Goal: Task Accomplishment & Management: Manage account settings

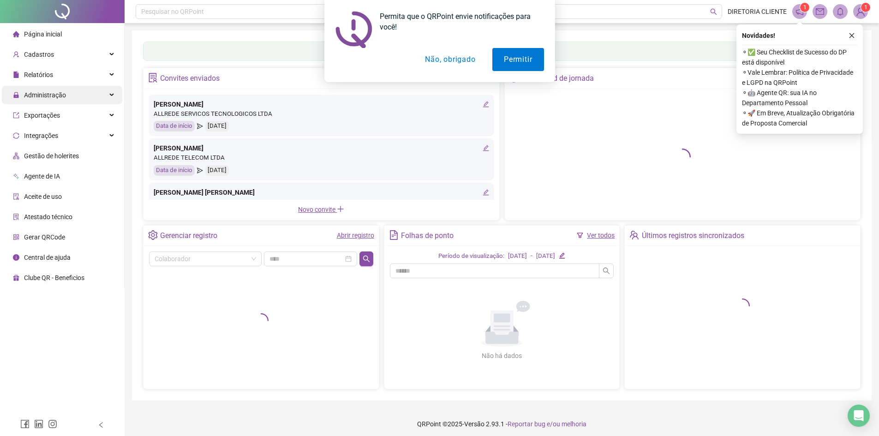
click at [75, 92] on div "Administração" at bounding box center [62, 95] width 120 height 18
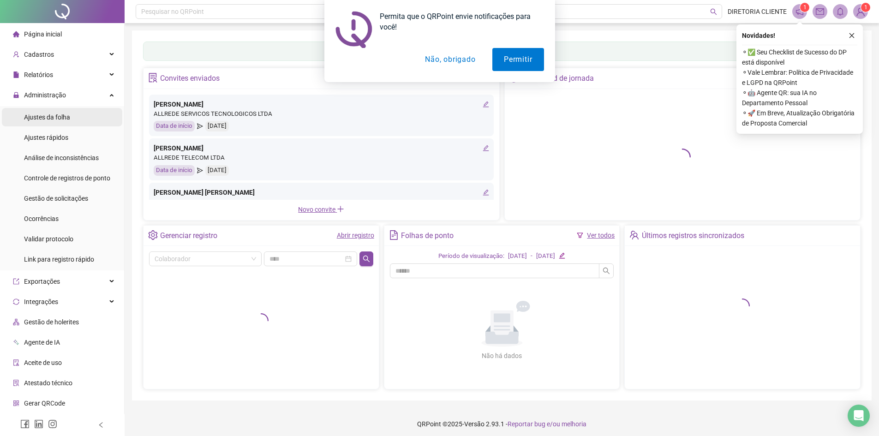
click at [72, 119] on li "Ajustes da folha" at bounding box center [62, 117] width 120 height 18
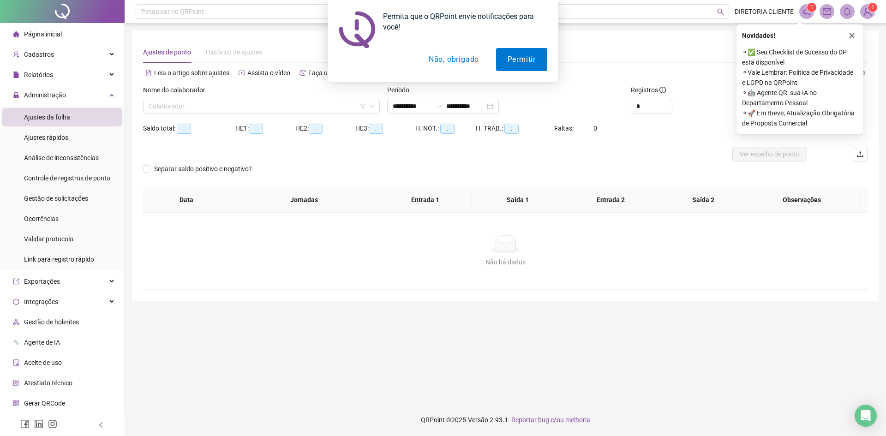
click at [459, 55] on button "Não, obrigado" at bounding box center [453, 59] width 73 height 23
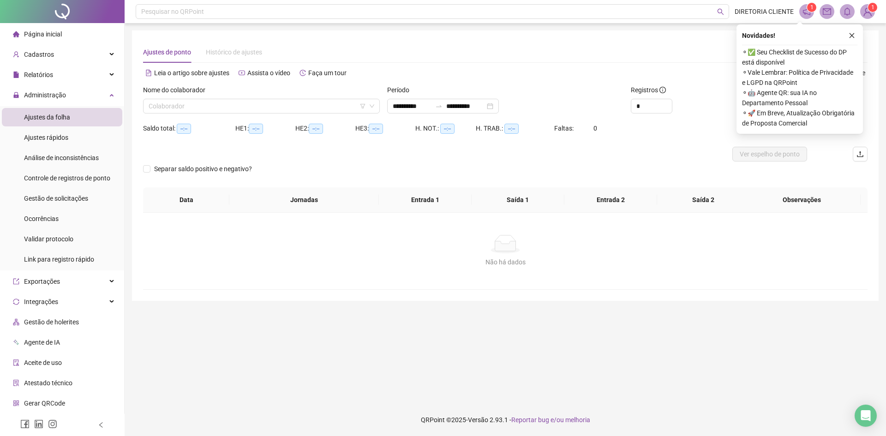
type input "**********"
click at [241, 101] on input "search" at bounding box center [257, 106] width 217 height 14
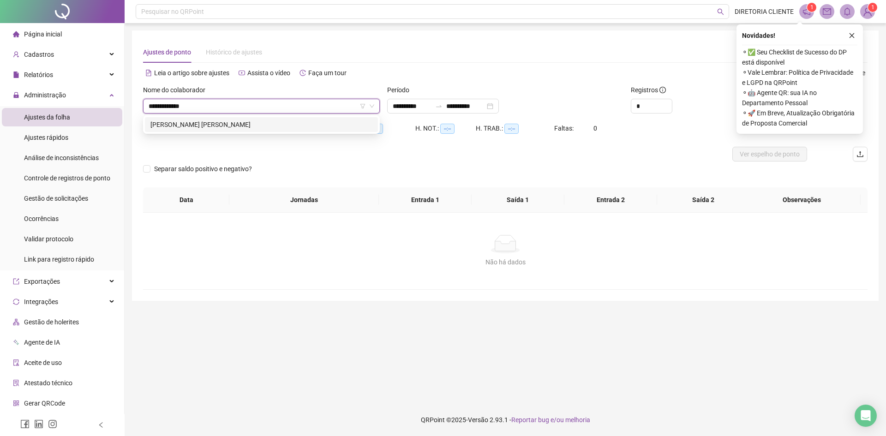
type input "**********"
click at [218, 123] on div "[PERSON_NAME] [PERSON_NAME]" at bounding box center [261, 124] width 222 height 10
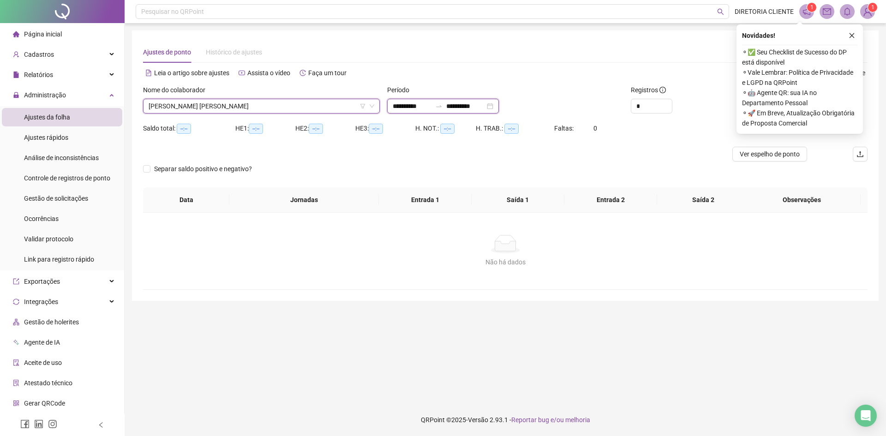
click at [427, 104] on input "**********" at bounding box center [412, 106] width 39 height 10
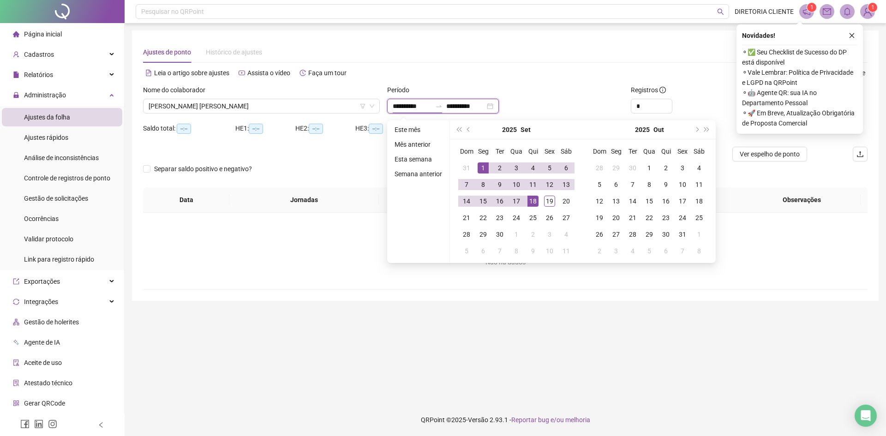
type input "**********"
click at [467, 125] on button "prev-year" at bounding box center [469, 129] width 10 height 18
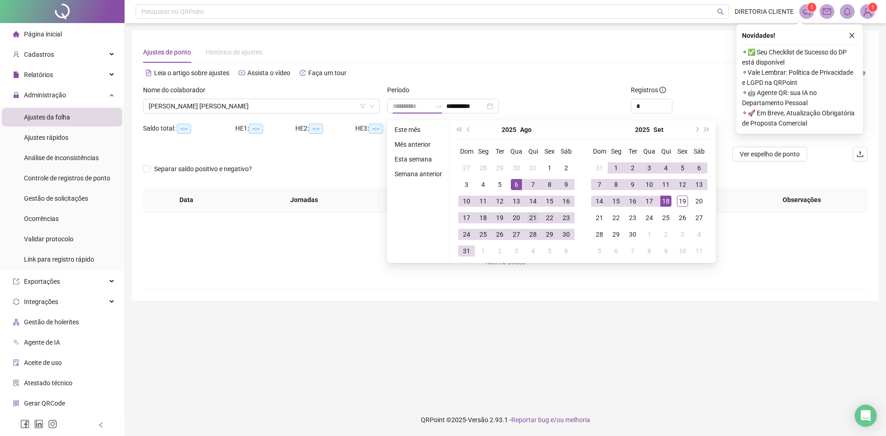
type input "**********"
click at [532, 219] on div "21" at bounding box center [532, 217] width 11 height 11
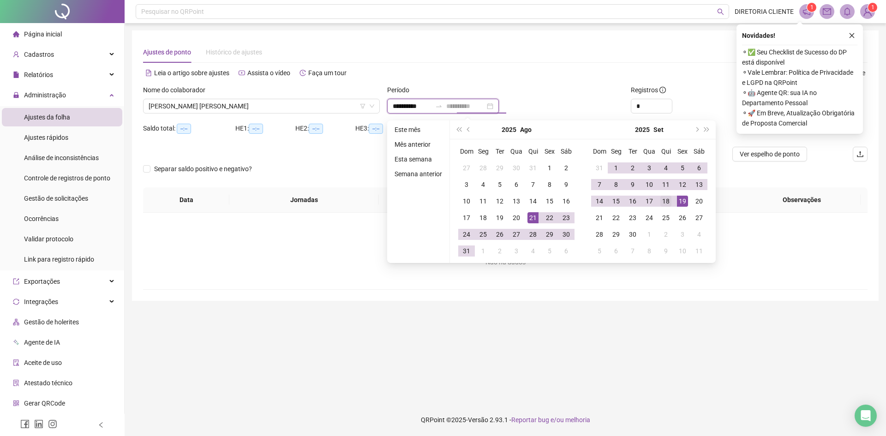
type input "**********"
click at [671, 202] on td "18" at bounding box center [665, 201] width 17 height 17
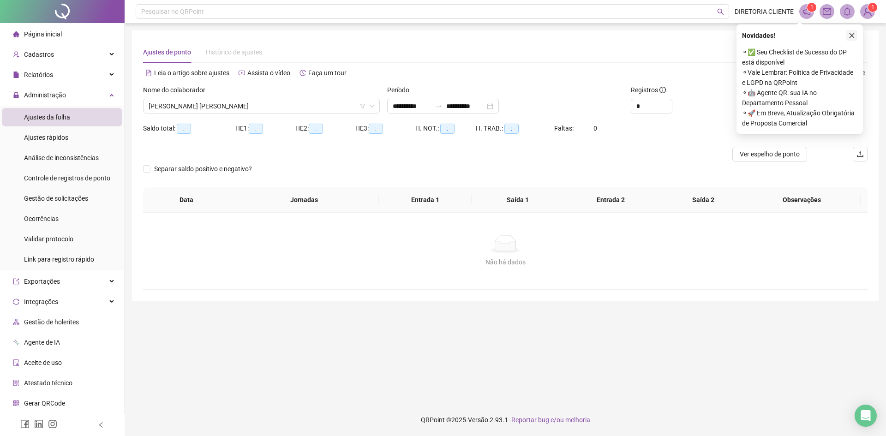
click at [851, 36] on icon "close" at bounding box center [851, 35] width 6 height 6
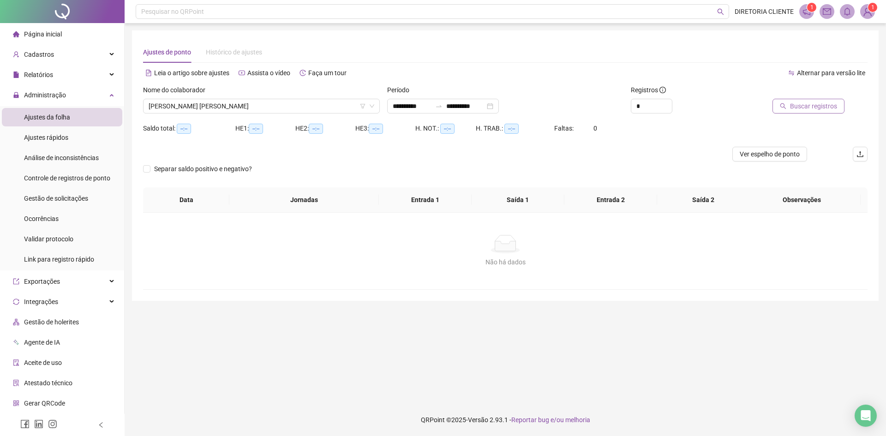
click at [826, 108] on span "Buscar registros" at bounding box center [813, 106] width 47 height 10
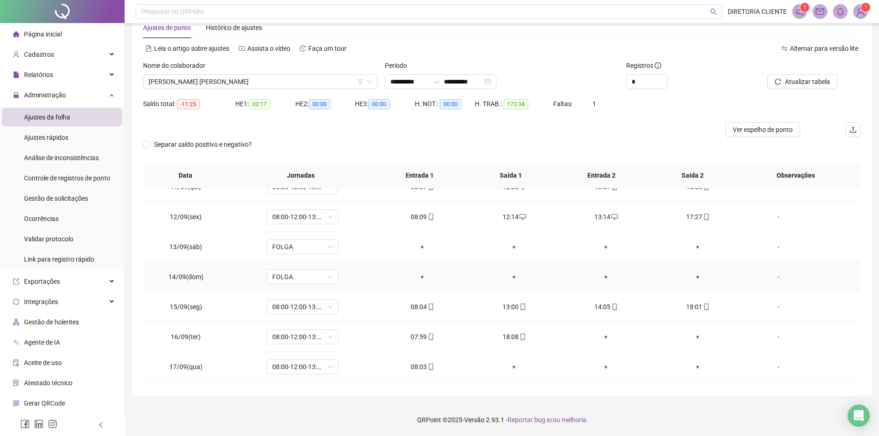
scroll to position [673, 0]
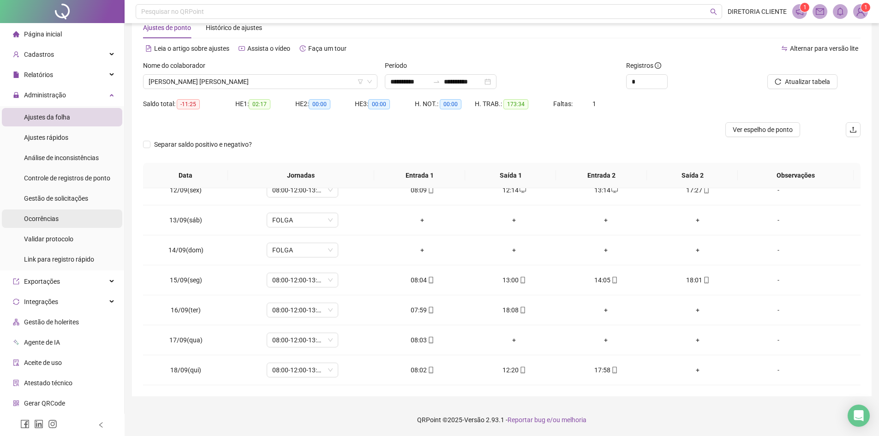
click at [57, 201] on span "Gestão de solicitações" at bounding box center [56, 198] width 64 height 7
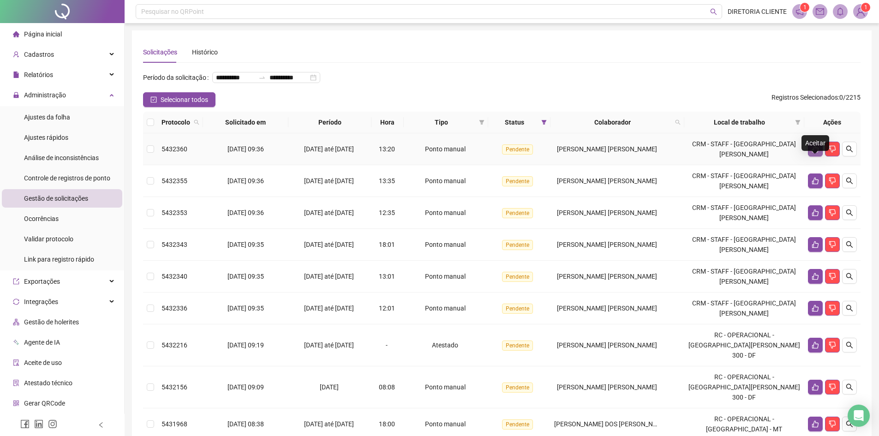
click at [817, 153] on icon "like" at bounding box center [814, 148] width 7 height 7
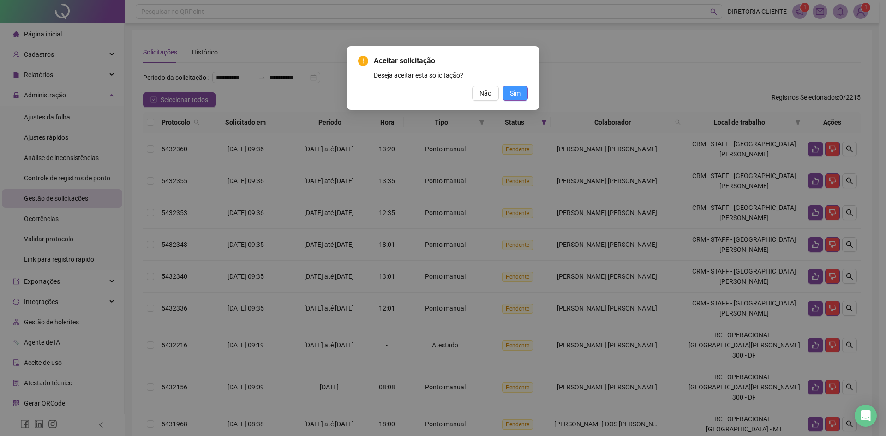
click at [518, 97] on span "Sim" at bounding box center [515, 93] width 11 height 10
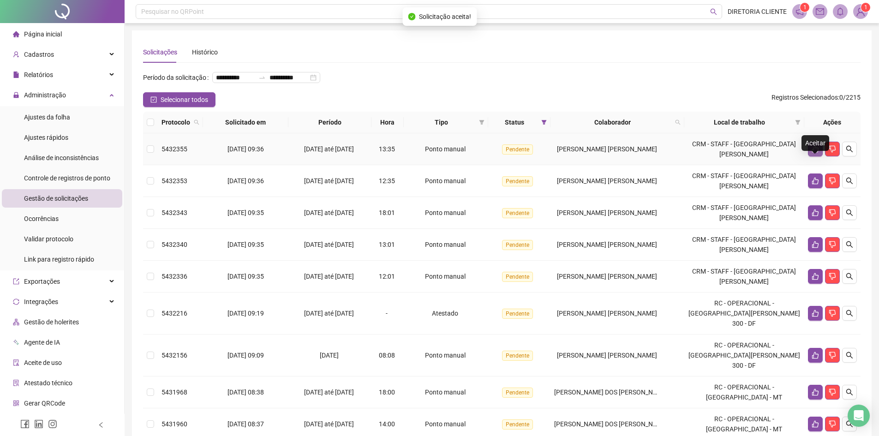
click at [820, 156] on button "button" at bounding box center [815, 149] width 15 height 15
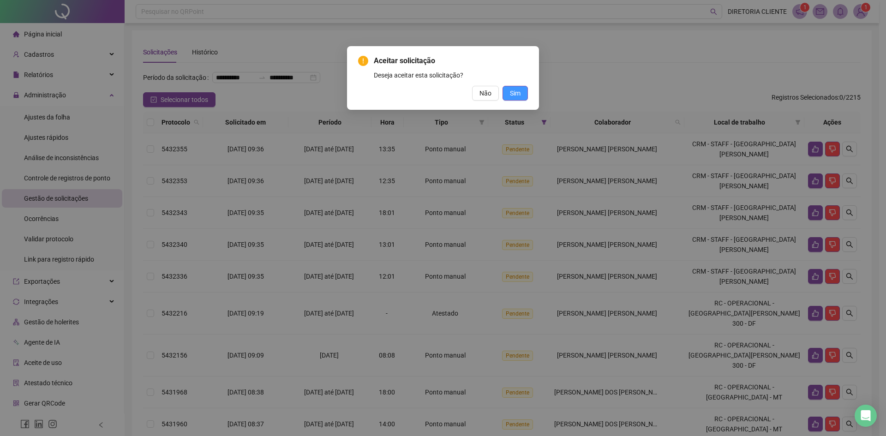
click at [514, 92] on span "Sim" at bounding box center [515, 93] width 11 height 10
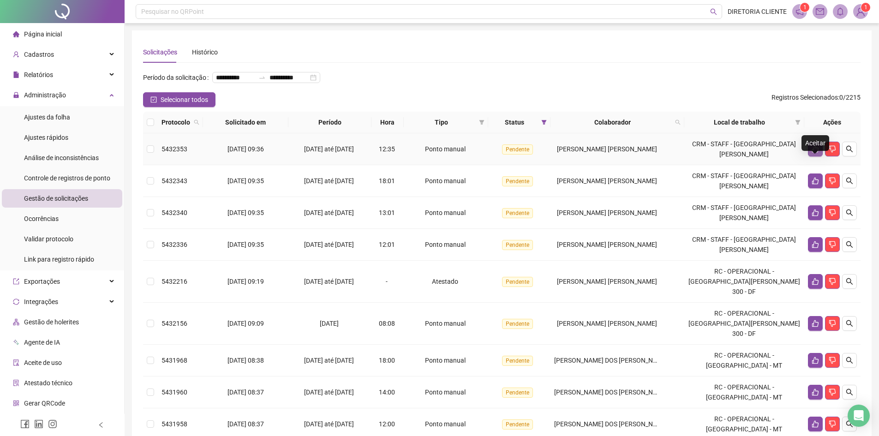
click at [820, 156] on button "button" at bounding box center [815, 149] width 15 height 15
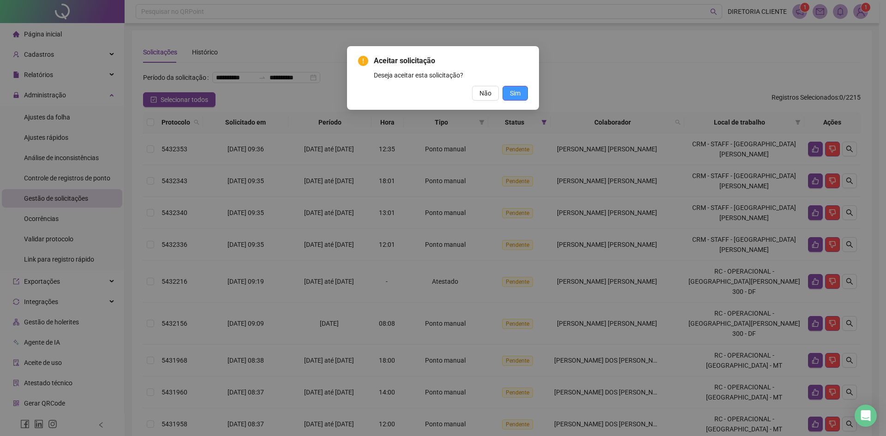
click at [519, 90] on span "Sim" at bounding box center [515, 93] width 11 height 10
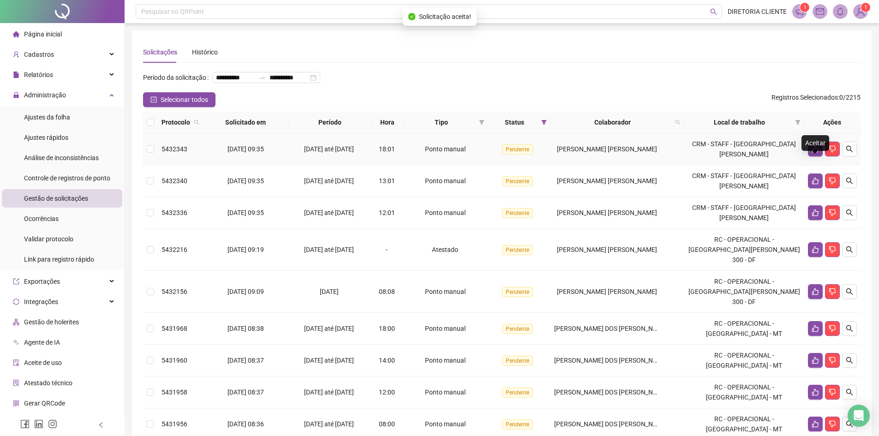
click at [819, 156] on button "button" at bounding box center [815, 149] width 15 height 15
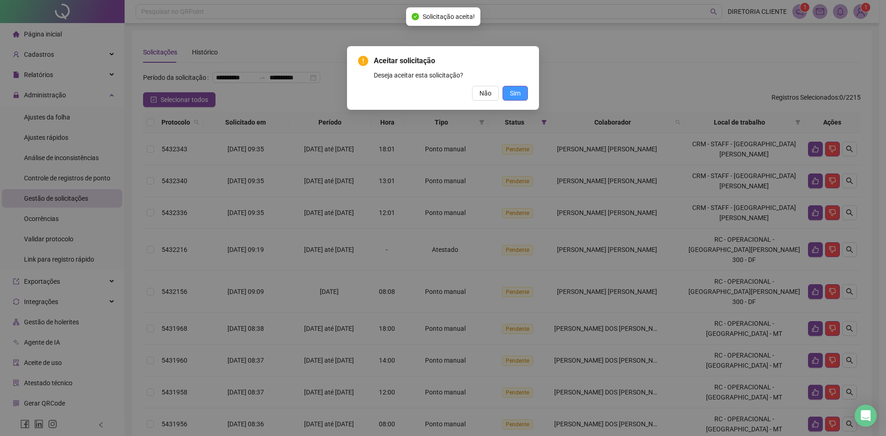
click at [514, 93] on span "Sim" at bounding box center [515, 93] width 11 height 10
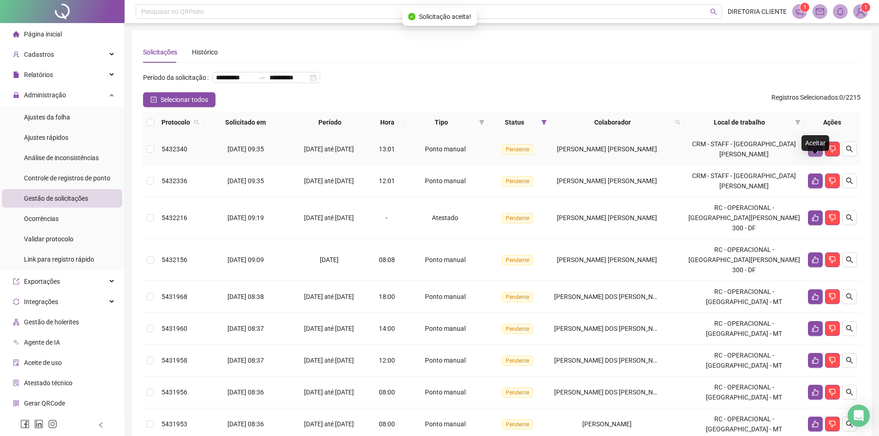
click at [817, 153] on icon "like" at bounding box center [815, 149] width 6 height 7
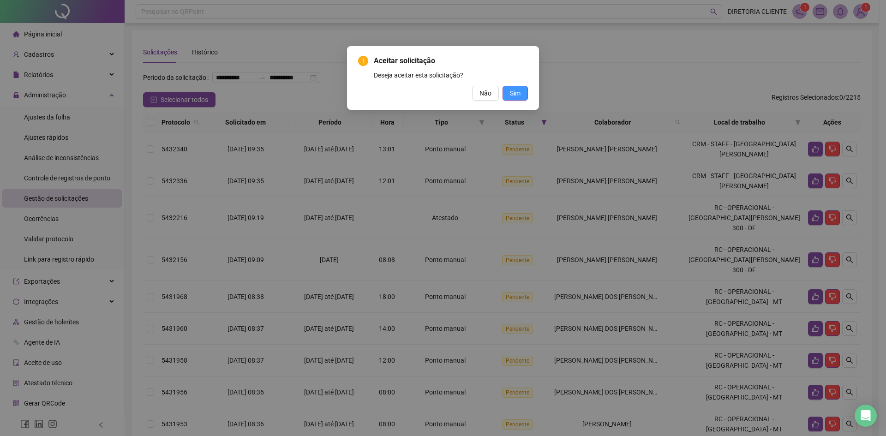
click at [517, 89] on span "Sim" at bounding box center [515, 93] width 11 height 10
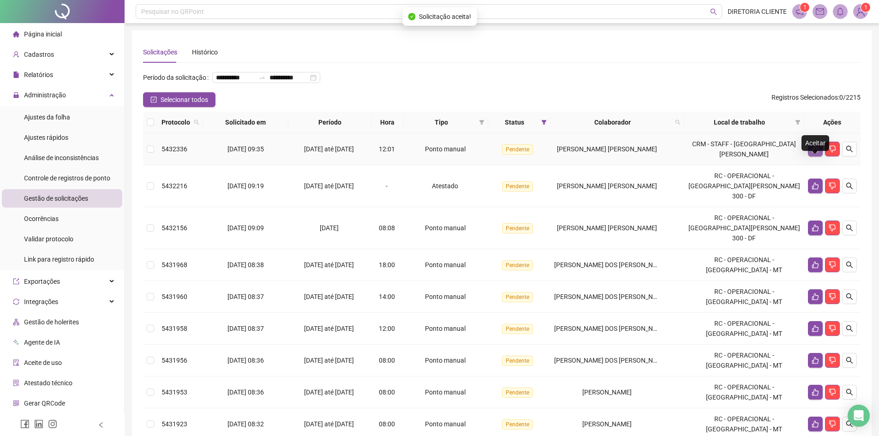
click at [818, 153] on icon "like" at bounding box center [814, 148] width 7 height 7
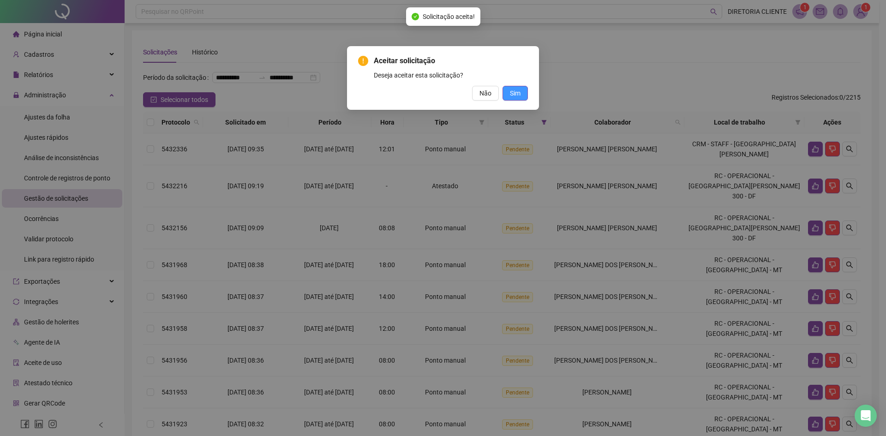
click at [516, 92] on span "Sim" at bounding box center [515, 93] width 11 height 10
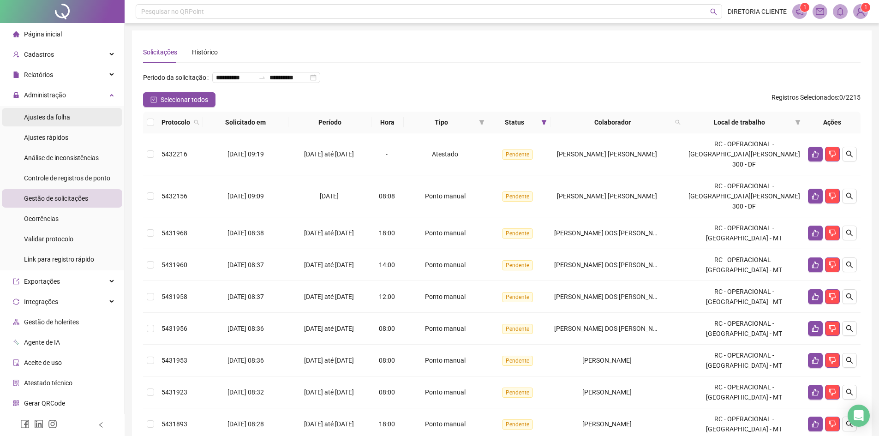
click at [46, 112] on div "Ajustes da folha" at bounding box center [47, 117] width 46 height 18
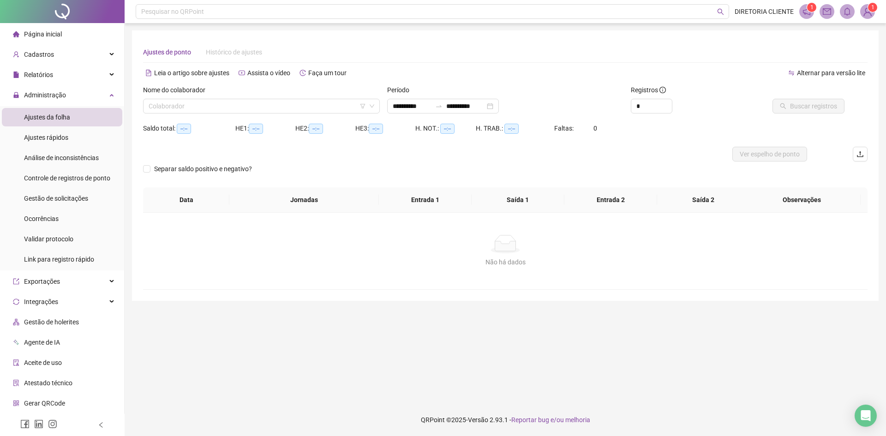
type input "**********"
click at [256, 106] on input "search" at bounding box center [257, 106] width 217 height 14
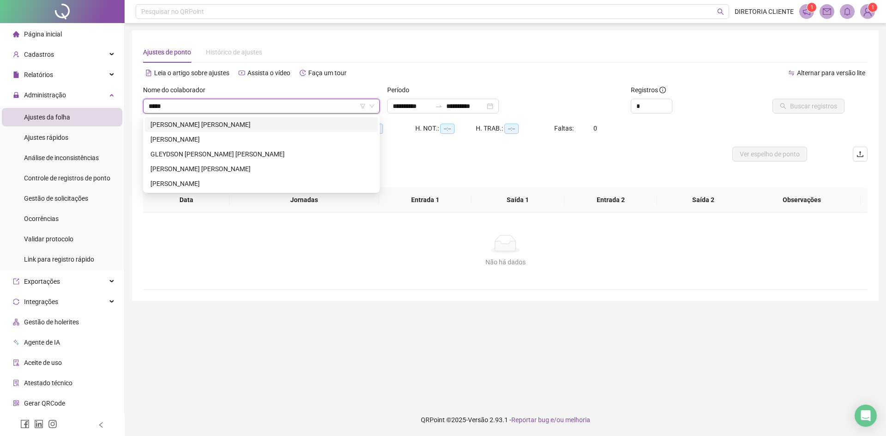
type input "******"
click at [227, 124] on div "[PERSON_NAME] [PERSON_NAME]" at bounding box center [261, 124] width 222 height 10
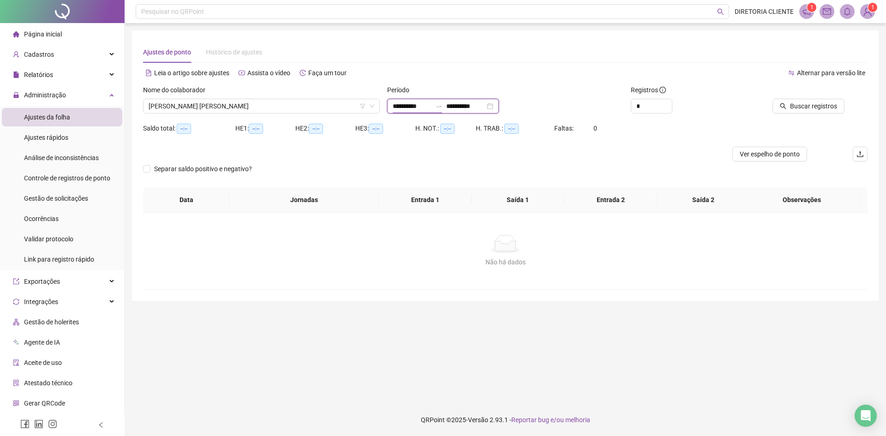
click at [431, 104] on input "**********" at bounding box center [412, 106] width 39 height 10
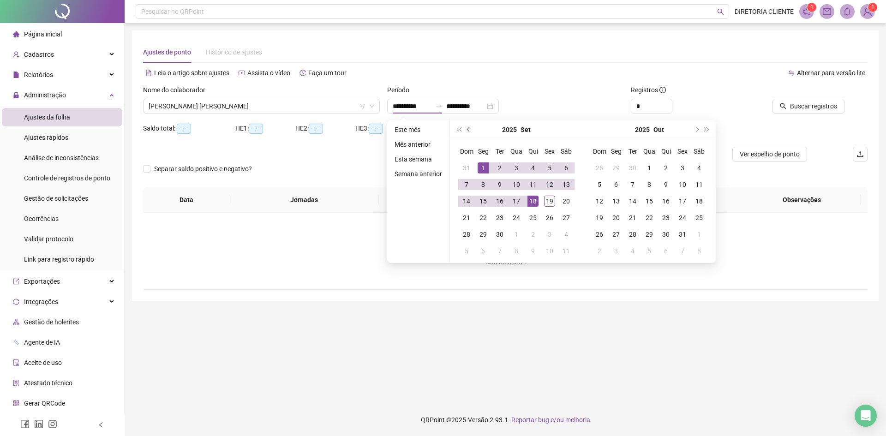
click at [464, 125] on button "prev-year" at bounding box center [469, 129] width 10 height 18
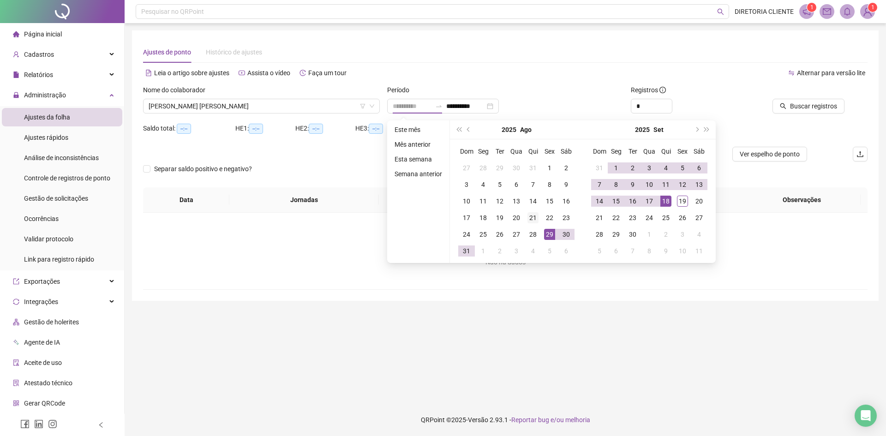
type input "**********"
click at [534, 214] on div "21" at bounding box center [532, 217] width 11 height 11
type input "**********"
click at [667, 200] on div "18" at bounding box center [665, 201] width 11 height 11
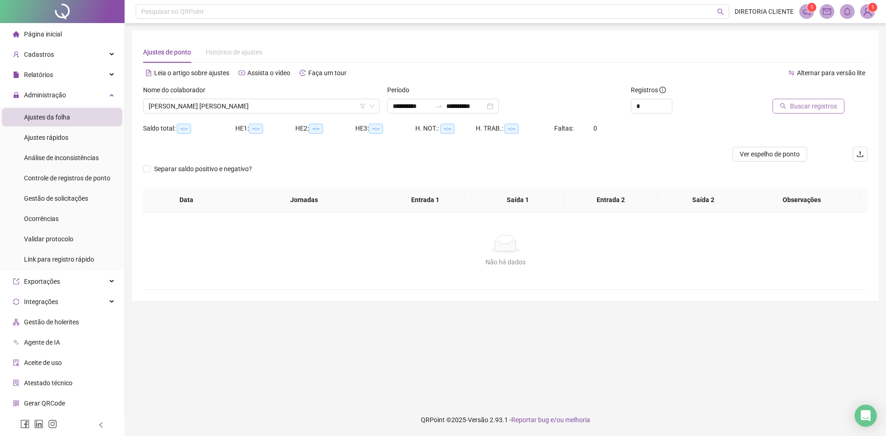
click at [817, 112] on button "Buscar registros" at bounding box center [808, 106] width 72 height 15
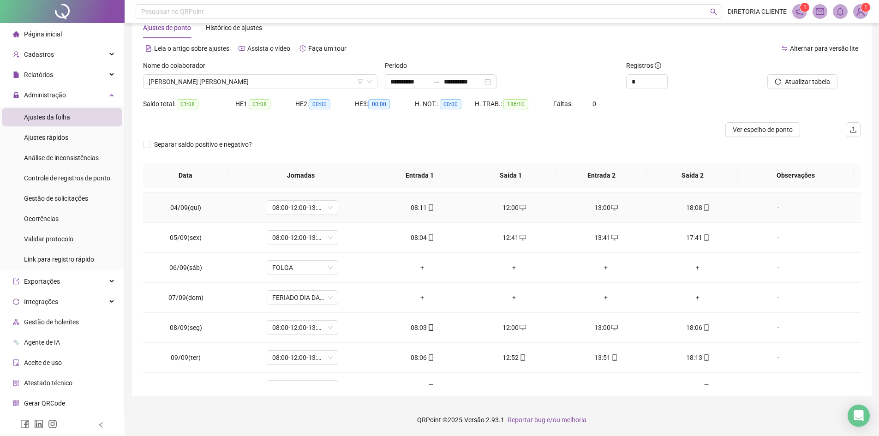
scroll to position [673, 0]
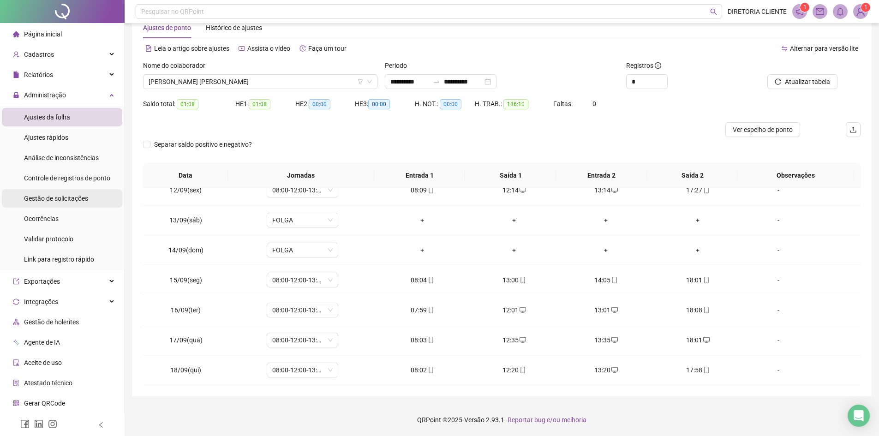
click at [64, 198] on span "Gestão de solicitações" at bounding box center [56, 198] width 64 height 7
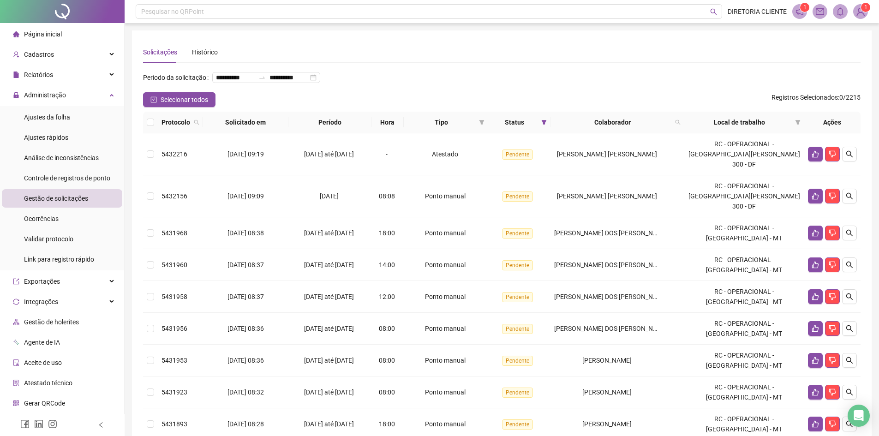
scroll to position [171, 0]
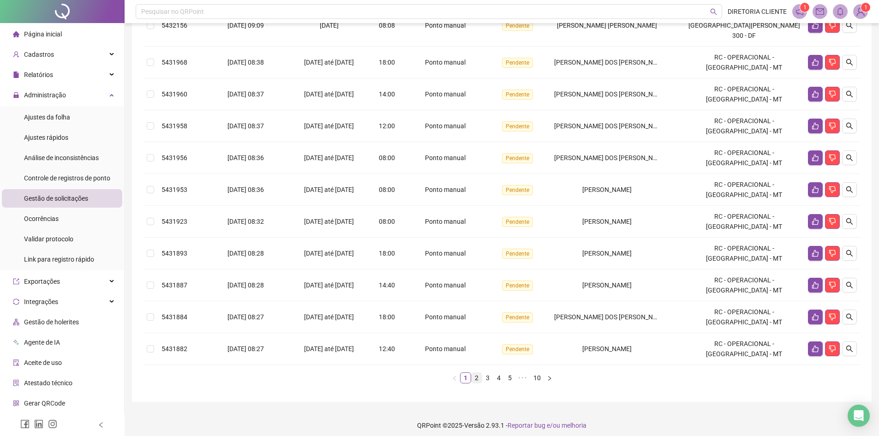
click at [473, 373] on link "2" at bounding box center [476, 378] width 10 height 10
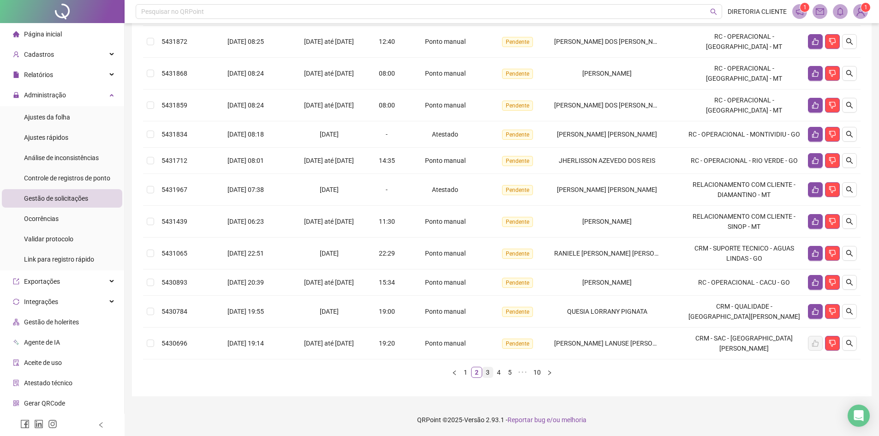
click at [487, 372] on link "3" at bounding box center [488, 372] width 10 height 10
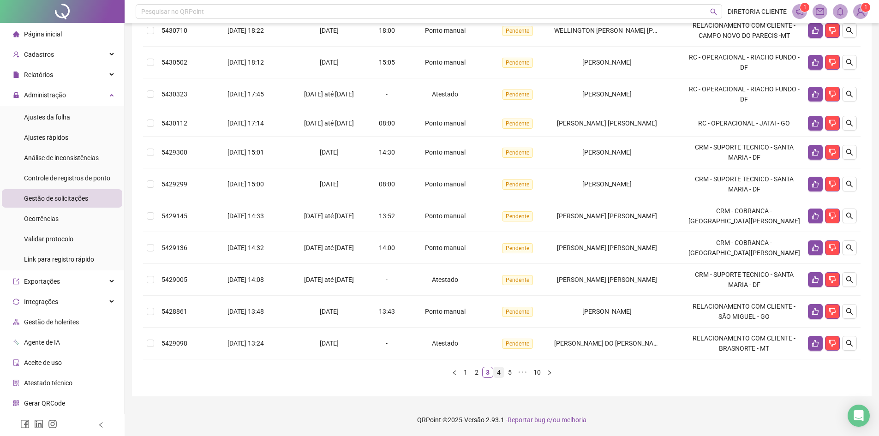
click at [495, 372] on link "4" at bounding box center [499, 372] width 10 height 10
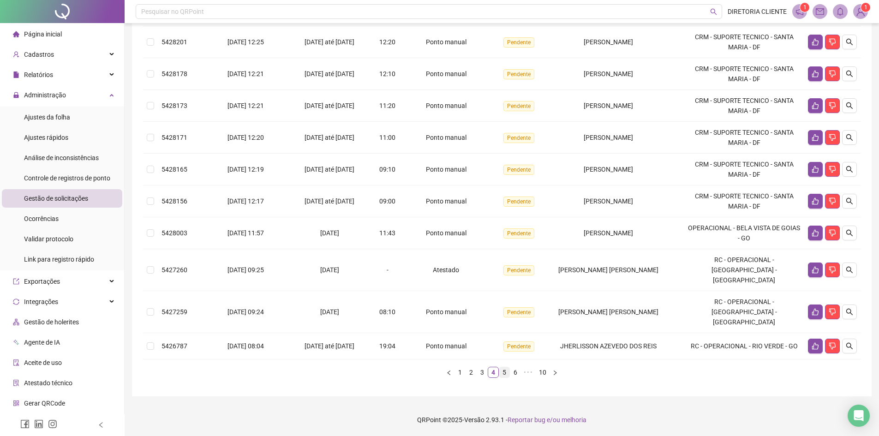
click at [507, 375] on link "5" at bounding box center [504, 372] width 10 height 10
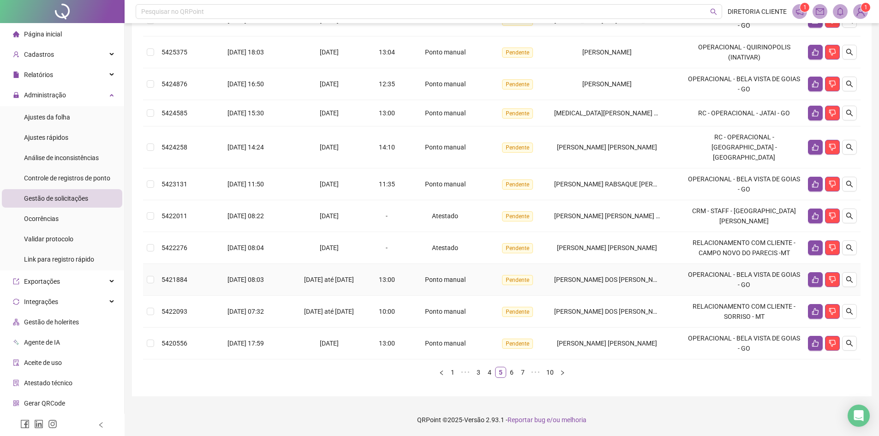
scroll to position [154, 0]
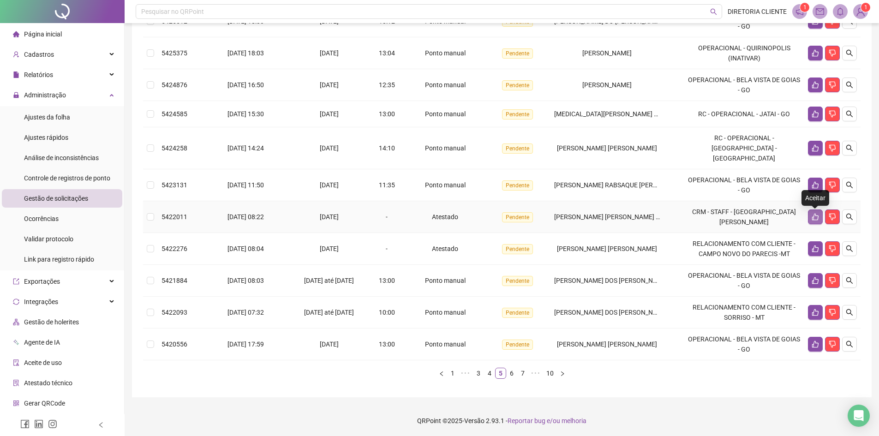
click at [813, 219] on icon "like" at bounding box center [815, 217] width 6 height 7
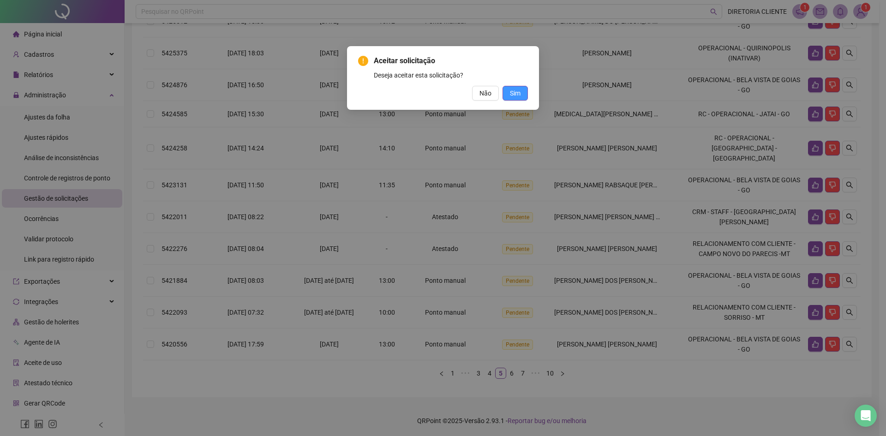
click at [520, 92] on button "Sim" at bounding box center [514, 93] width 25 height 15
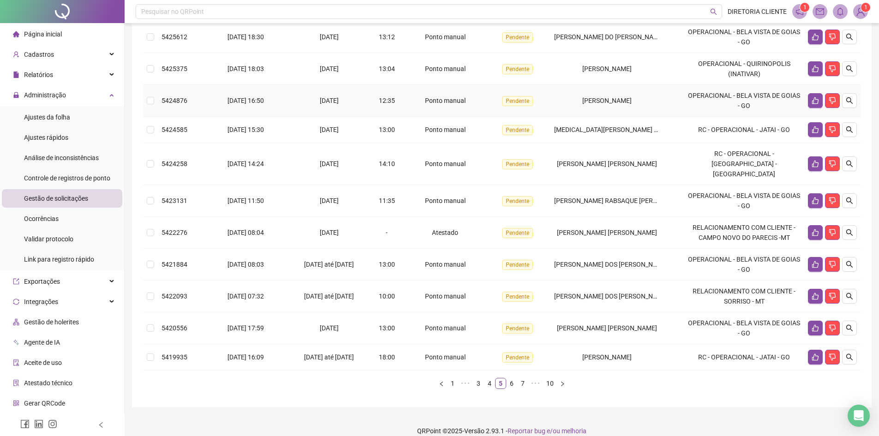
scroll to position [160, 0]
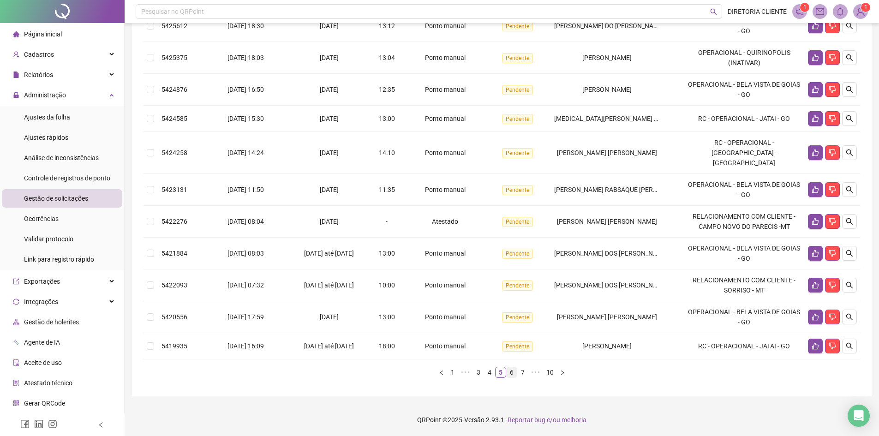
click at [514, 372] on link "6" at bounding box center [512, 372] width 10 height 10
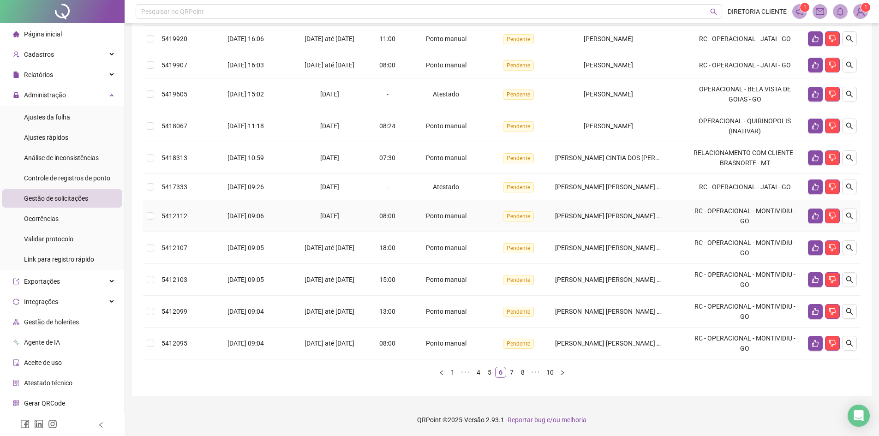
scroll to position [165, 0]
click at [514, 370] on link "7" at bounding box center [512, 372] width 10 height 10
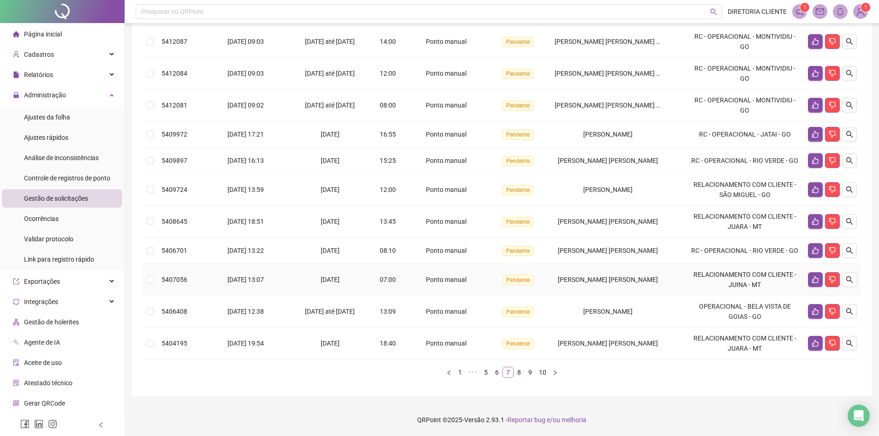
scroll to position [154, 0]
click at [72, 116] on li "Ajustes da folha" at bounding box center [62, 117] width 120 height 18
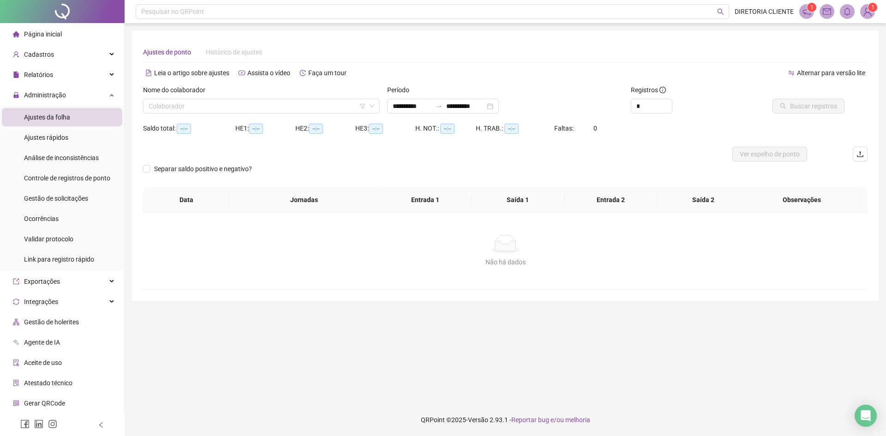
type input "**********"
click at [283, 110] on input "search" at bounding box center [257, 106] width 217 height 14
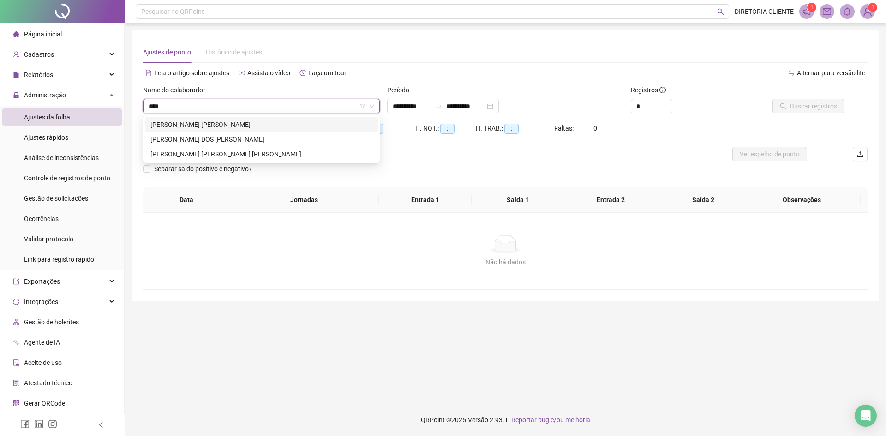
type input "*****"
click at [207, 150] on div "[PERSON_NAME] [PERSON_NAME] [PERSON_NAME]" at bounding box center [261, 154] width 222 height 10
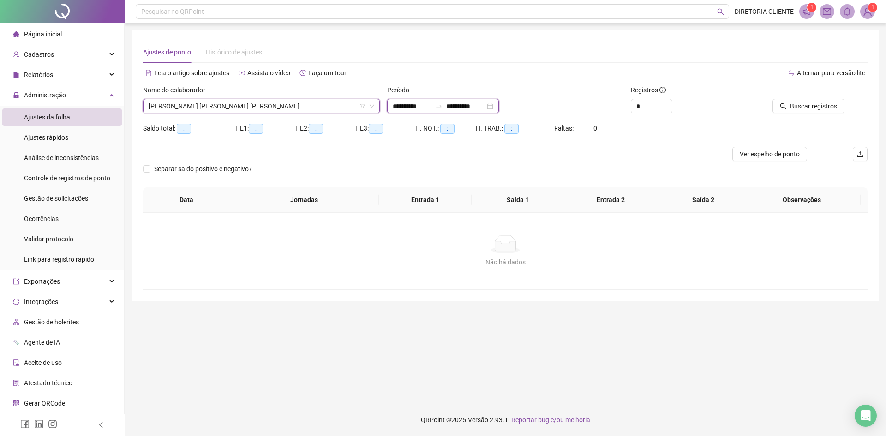
click at [431, 107] on input "**********" at bounding box center [412, 106] width 39 height 10
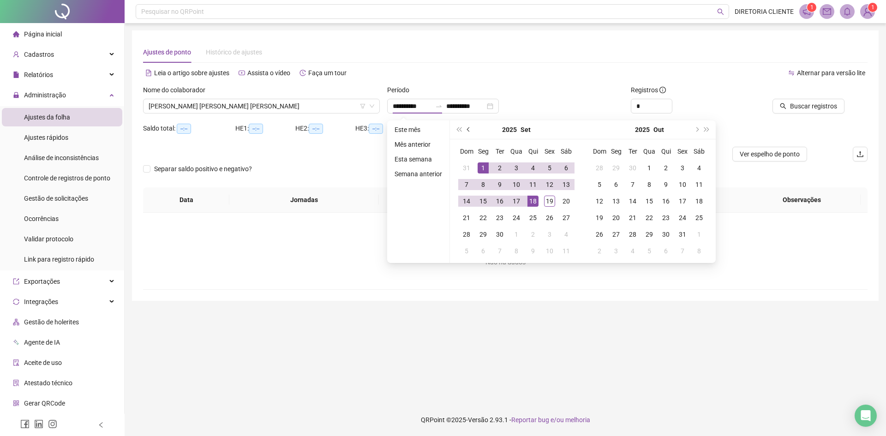
click at [471, 130] on button "prev-year" at bounding box center [469, 129] width 10 height 18
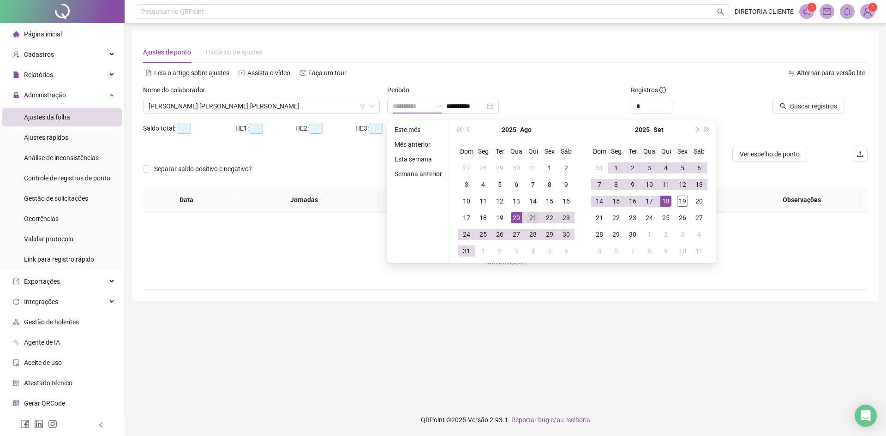
type input "**********"
click at [532, 218] on div "21" at bounding box center [532, 217] width 11 height 11
type input "**********"
click at [667, 200] on div "18" at bounding box center [665, 201] width 11 height 11
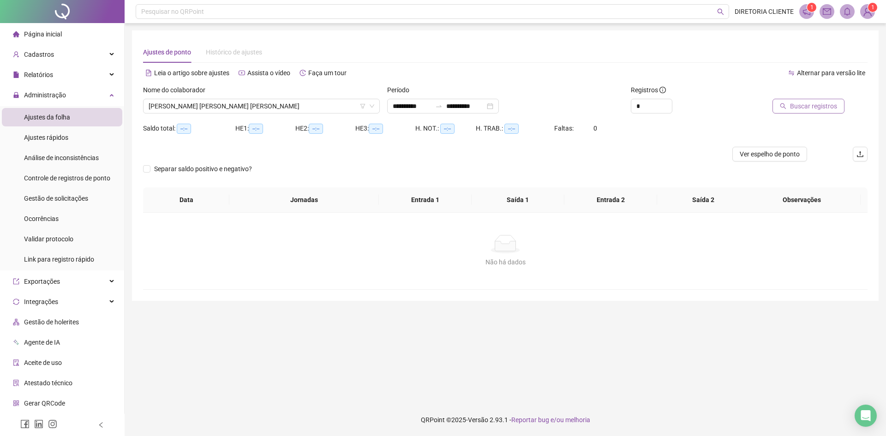
click at [802, 110] on span "Buscar registros" at bounding box center [813, 106] width 47 height 10
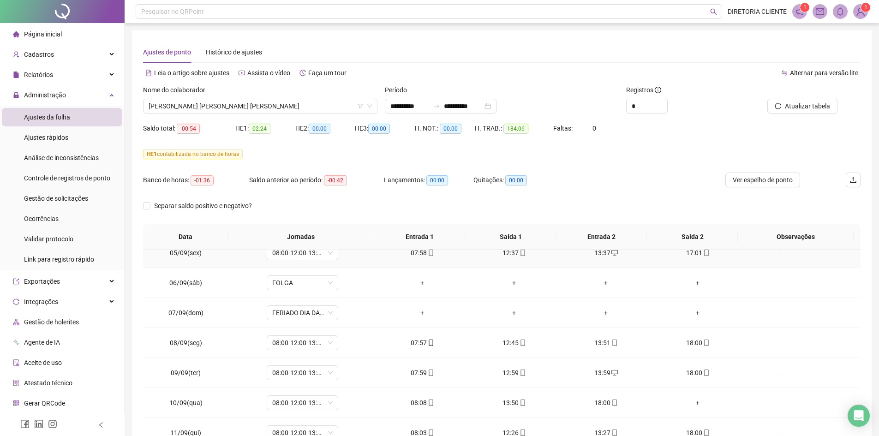
scroll to position [507, 0]
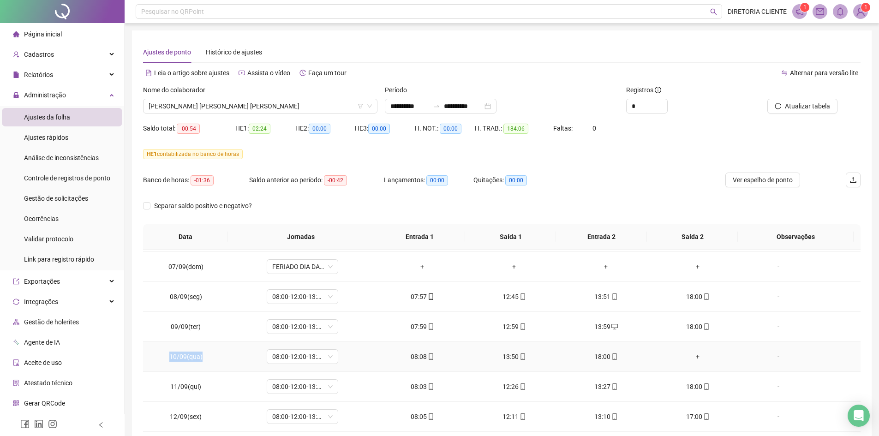
drag, startPoint x: 171, startPoint y: 358, endPoint x: 209, endPoint y: 355, distance: 38.4
click at [209, 355] on td "10/09(qua)" at bounding box center [186, 357] width 86 height 30
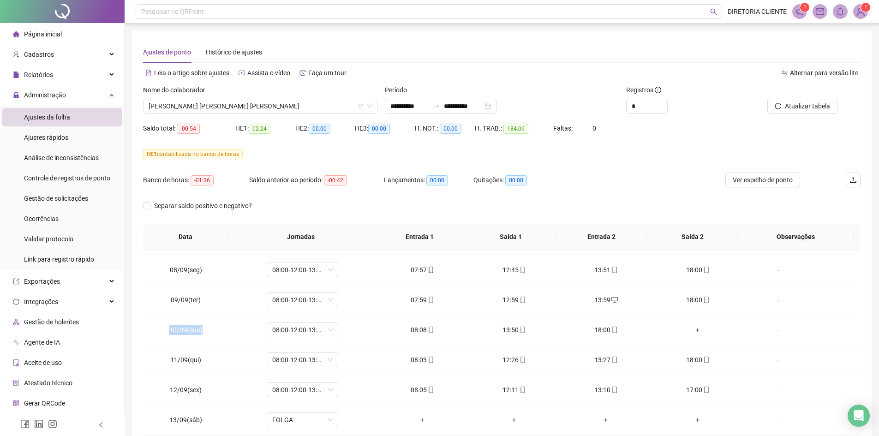
scroll to position [488, 0]
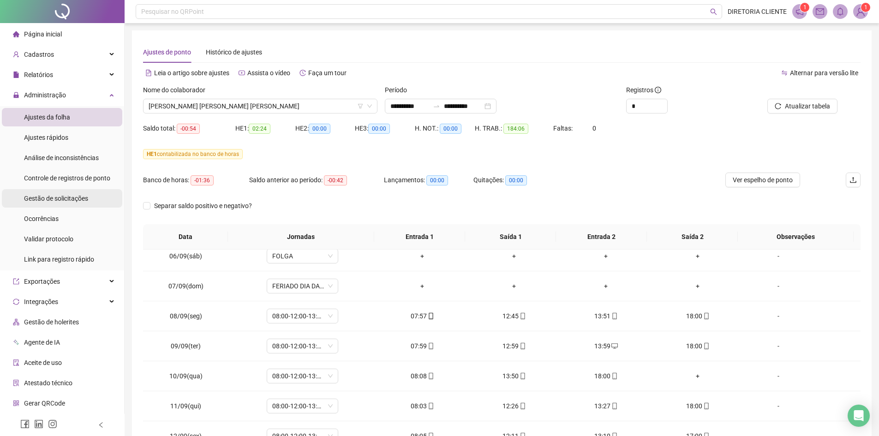
click at [68, 196] on span "Gestão de solicitações" at bounding box center [56, 198] width 64 height 7
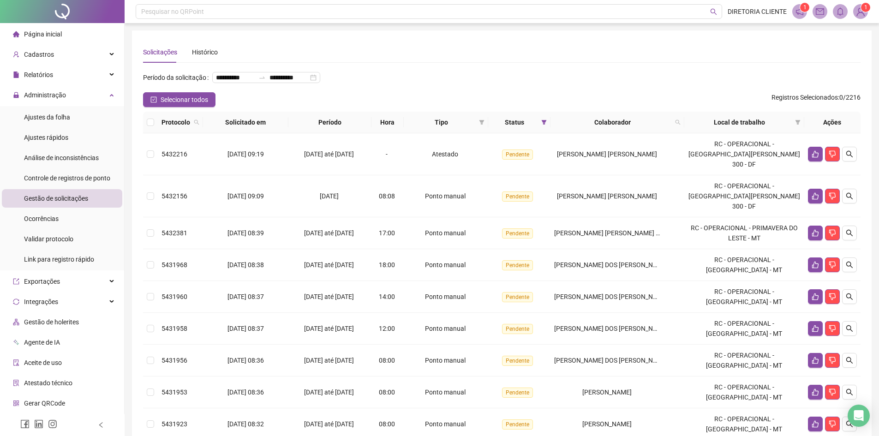
scroll to position [171, 0]
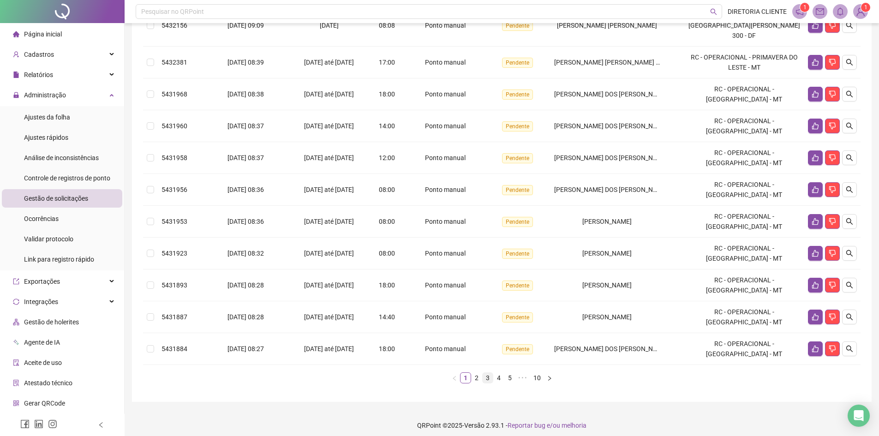
click at [487, 373] on link "3" at bounding box center [488, 378] width 10 height 10
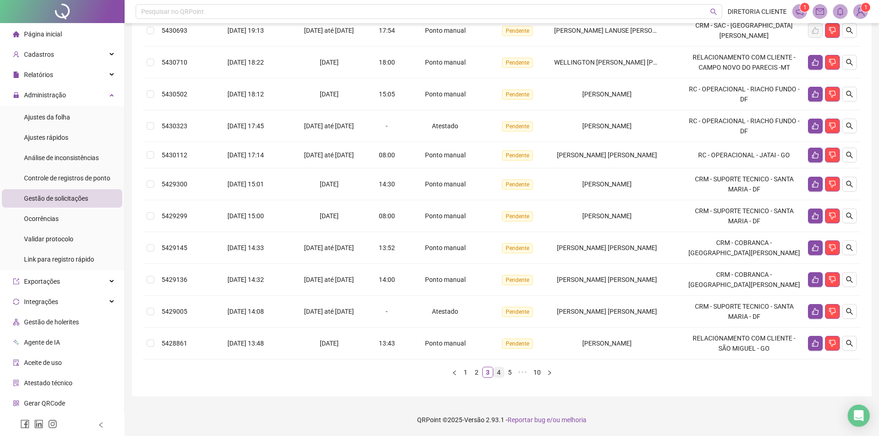
click at [495, 374] on link "4" at bounding box center [499, 372] width 10 height 10
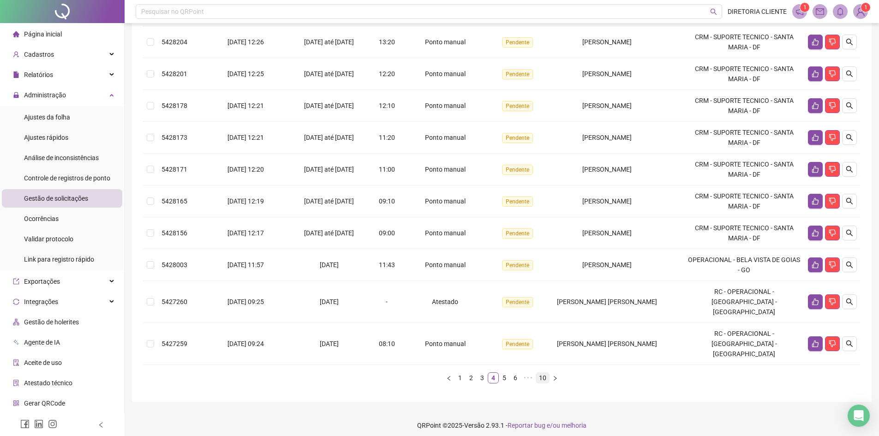
click at [539, 373] on link "10" at bounding box center [542, 378] width 13 height 10
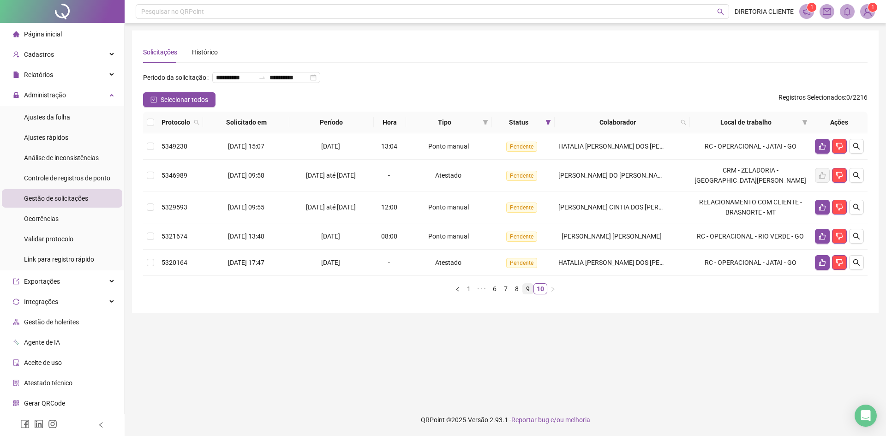
click at [530, 294] on link "9" at bounding box center [528, 289] width 10 height 10
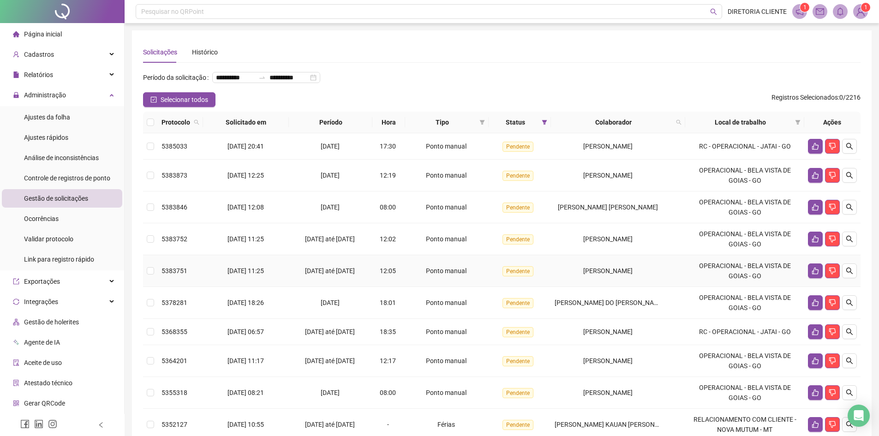
scroll to position [154, 0]
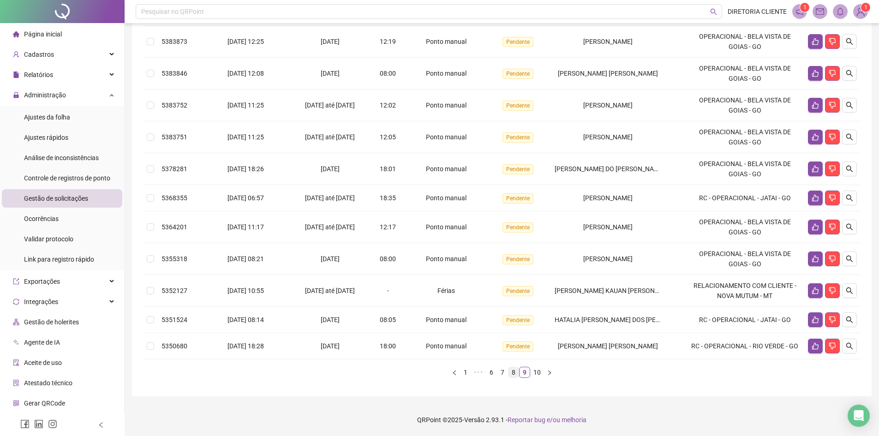
click at [510, 372] on link "8" at bounding box center [513, 372] width 10 height 10
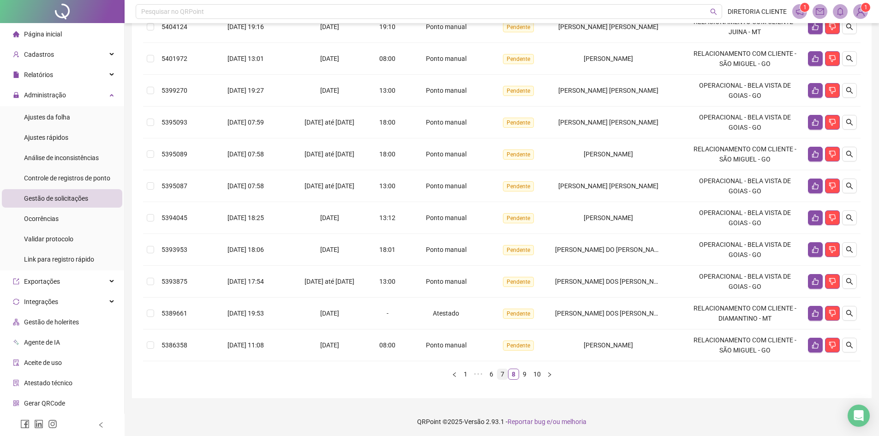
click at [506, 379] on link "7" at bounding box center [502, 374] width 10 height 10
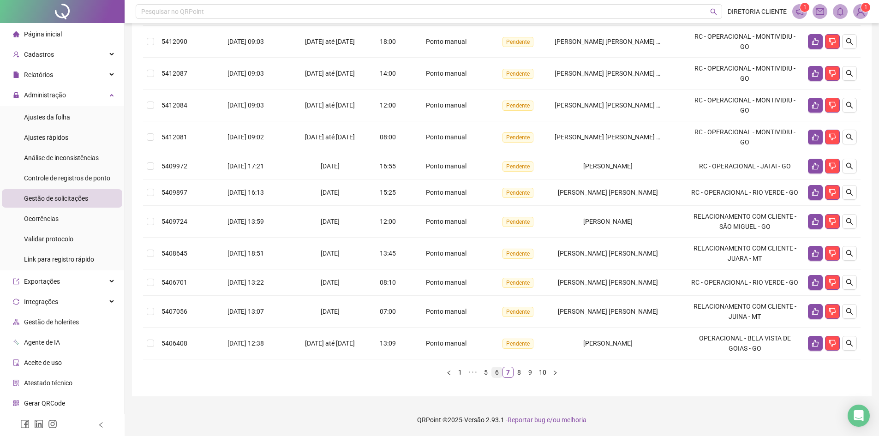
click at [497, 370] on link "6" at bounding box center [497, 372] width 10 height 10
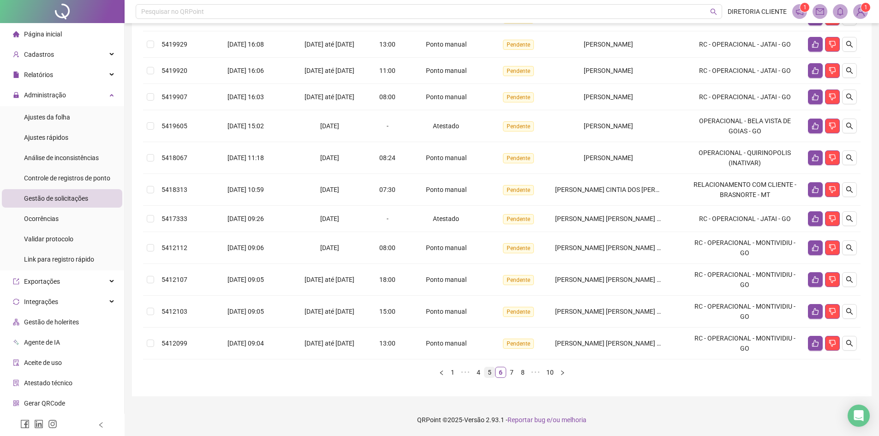
click at [490, 377] on link "5" at bounding box center [489, 372] width 10 height 10
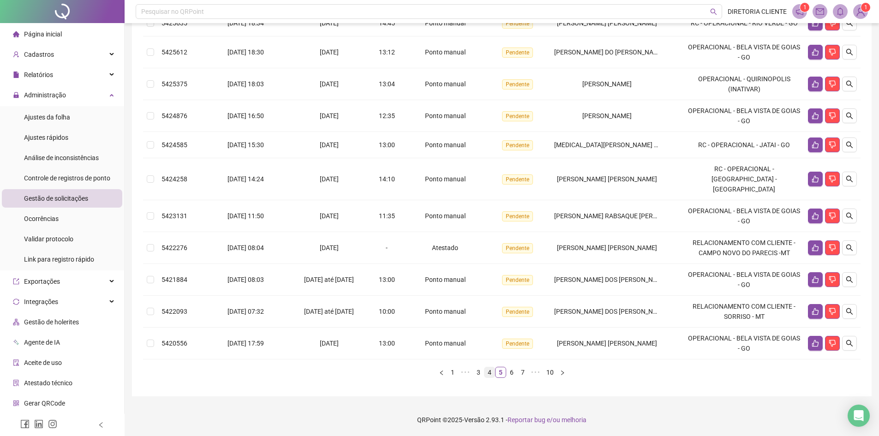
click at [487, 377] on link "4" at bounding box center [489, 372] width 10 height 10
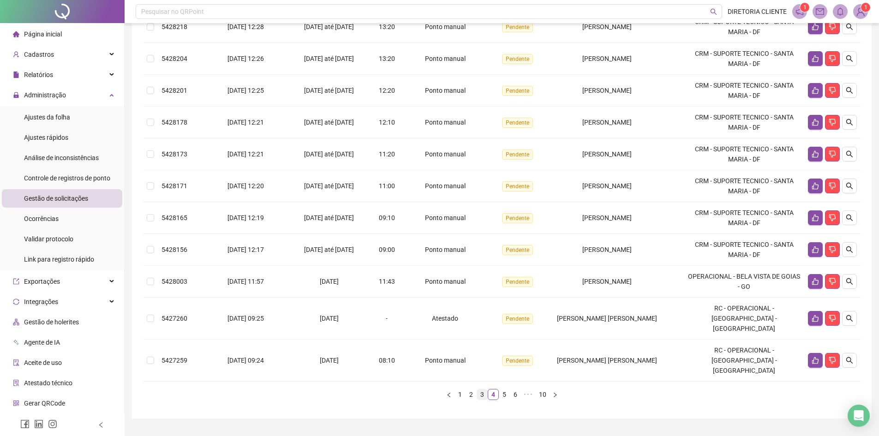
click at [483, 389] on link "3" at bounding box center [482, 394] width 10 height 10
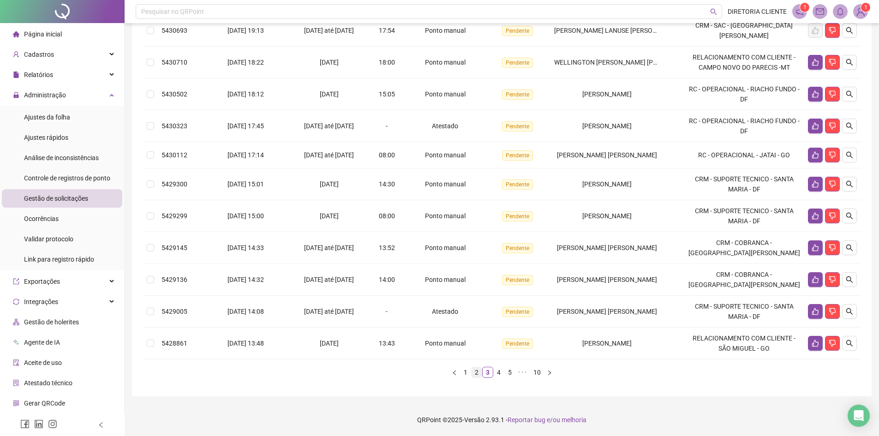
click at [474, 377] on link "2" at bounding box center [476, 372] width 10 height 10
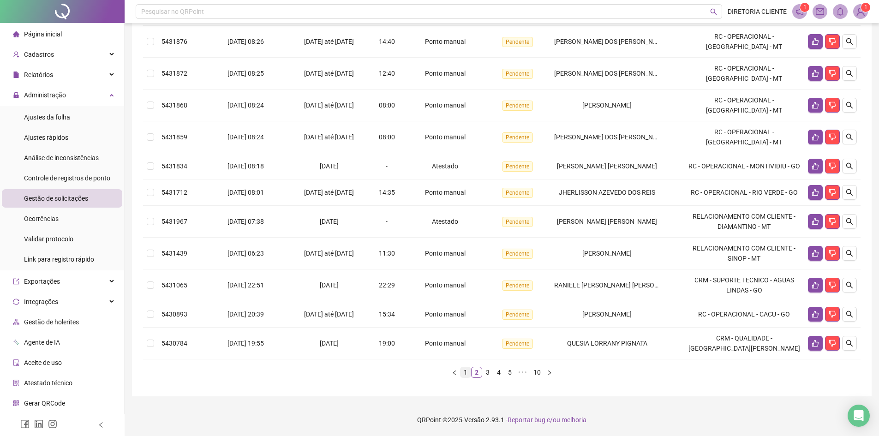
click at [467, 377] on link "1" at bounding box center [465, 372] width 10 height 10
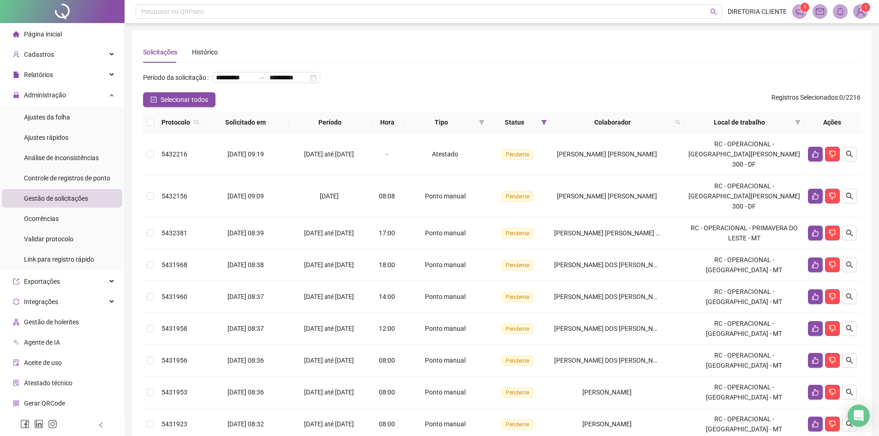
scroll to position [171, 0]
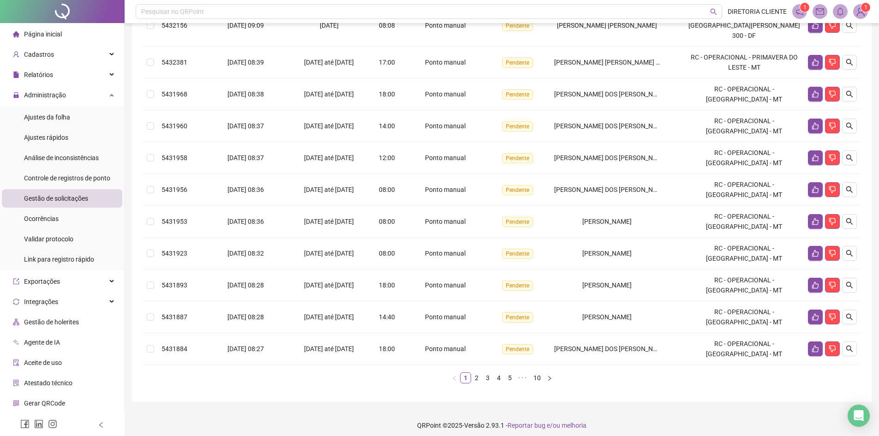
click at [534, 373] on link "10" at bounding box center [536, 378] width 13 height 10
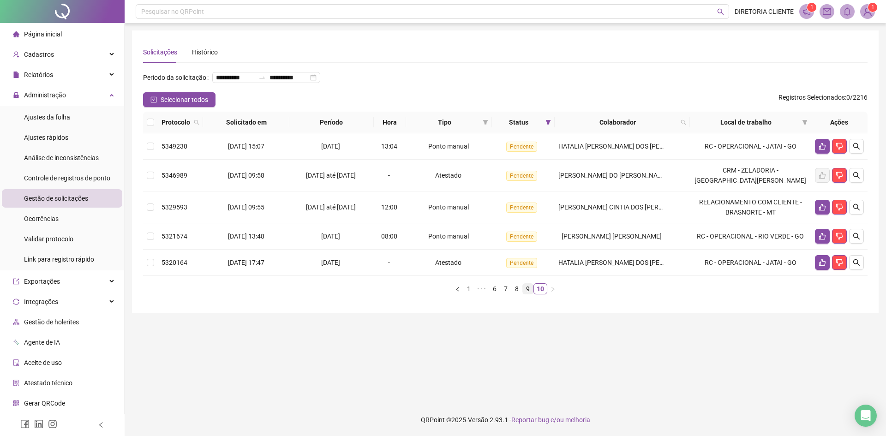
click at [525, 294] on link "9" at bounding box center [528, 289] width 10 height 10
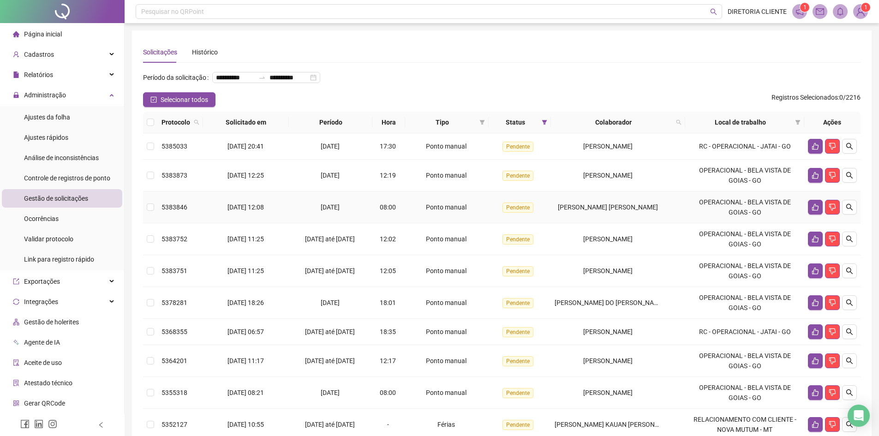
scroll to position [154, 0]
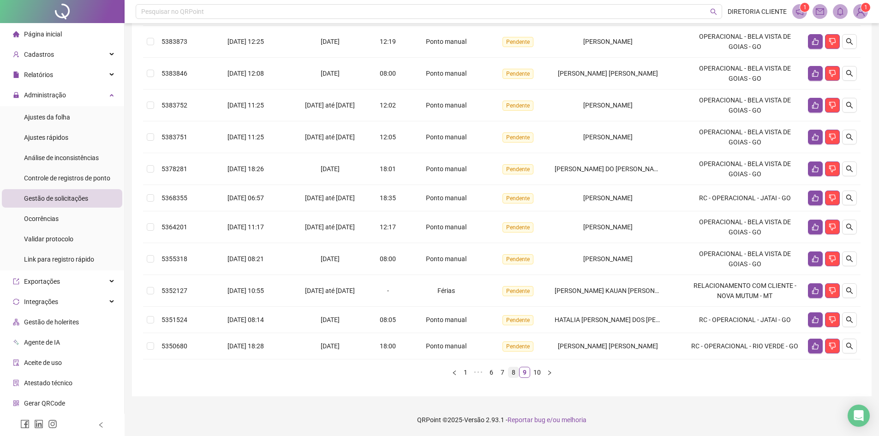
click at [510, 373] on link "8" at bounding box center [513, 372] width 10 height 10
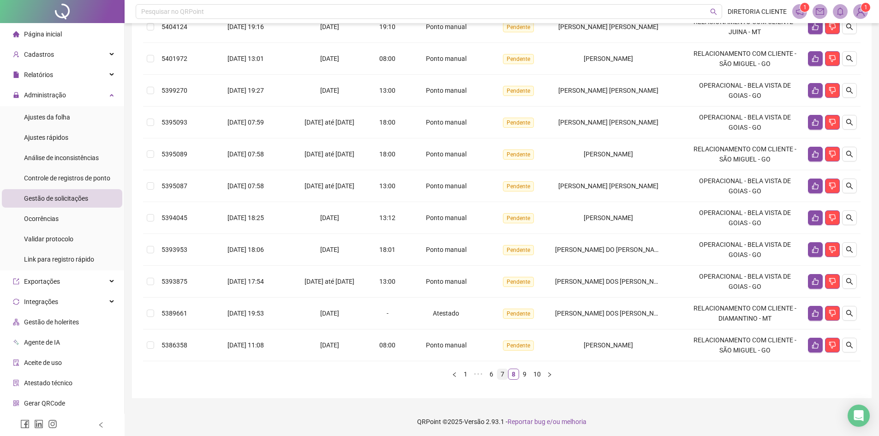
click at [504, 379] on link "7" at bounding box center [502, 374] width 10 height 10
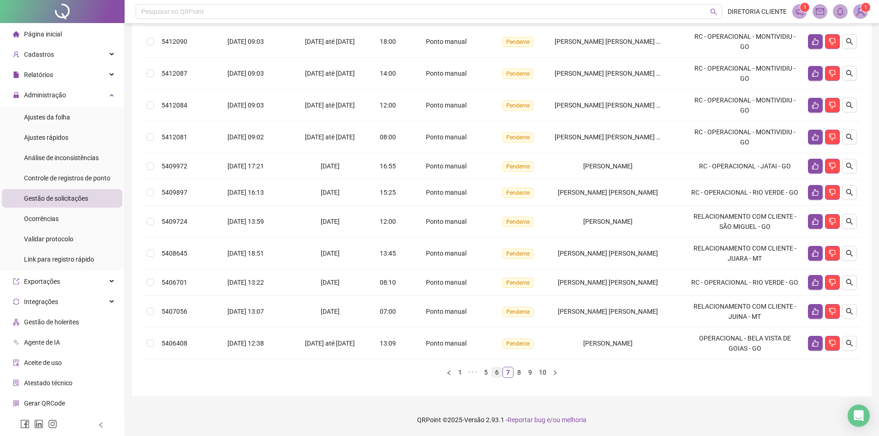
click at [495, 373] on link "6" at bounding box center [497, 372] width 10 height 10
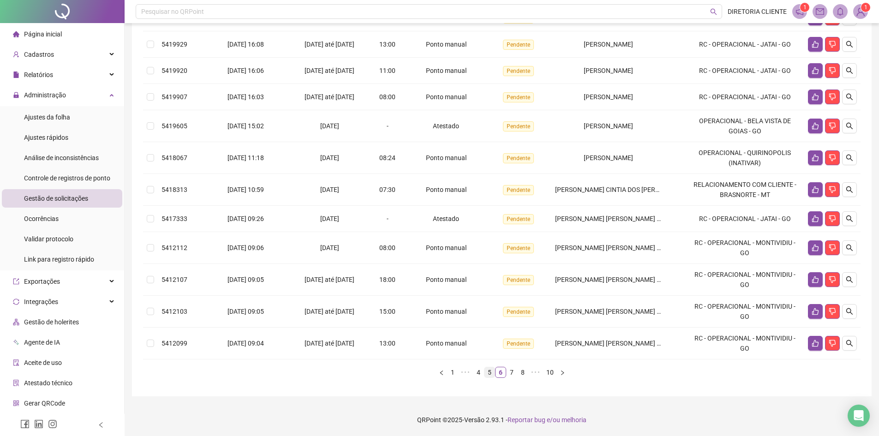
click at [490, 377] on link "5" at bounding box center [489, 372] width 10 height 10
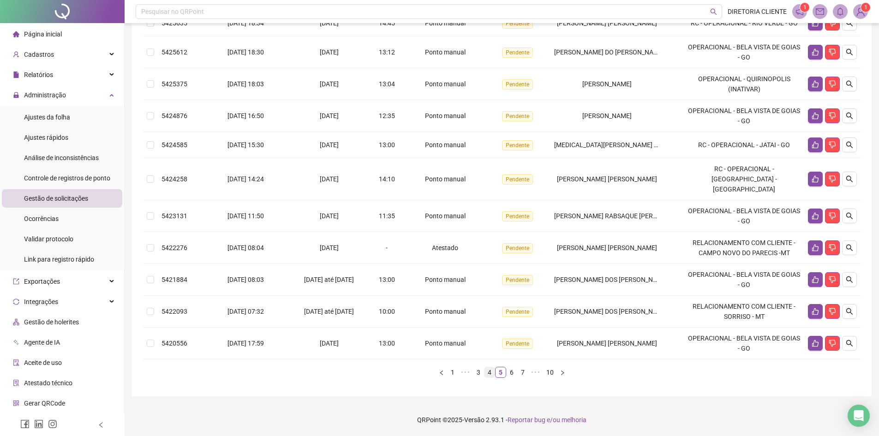
click at [487, 377] on link "4" at bounding box center [489, 372] width 10 height 10
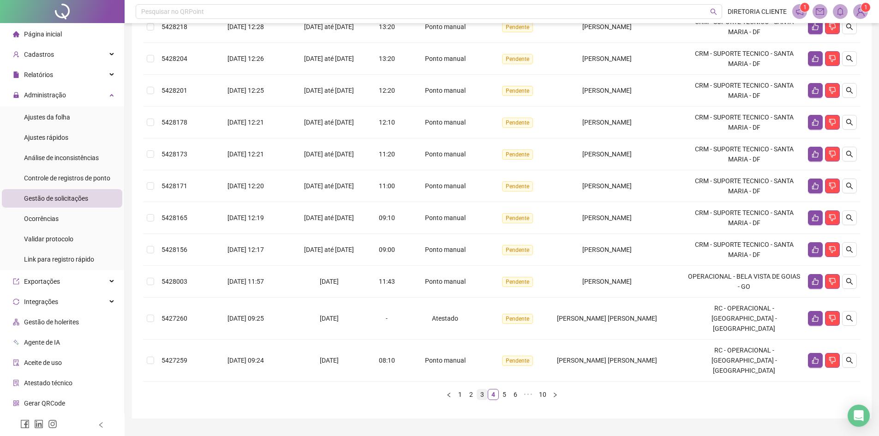
click at [482, 392] on link "3" at bounding box center [482, 394] width 10 height 10
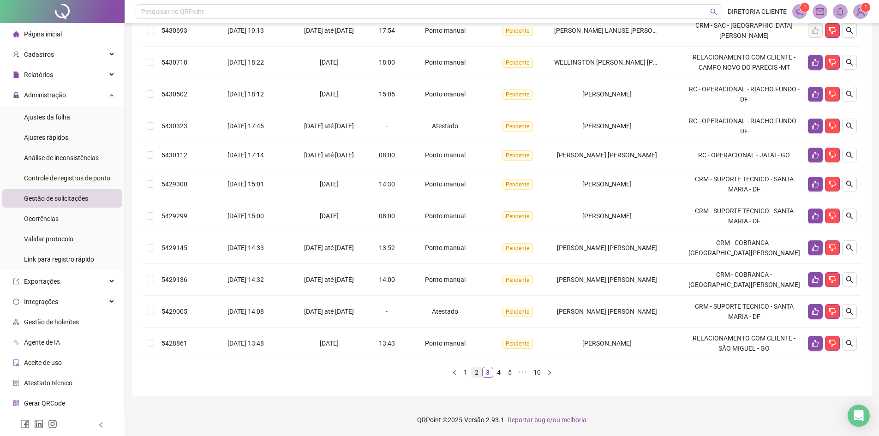
click at [477, 377] on link "2" at bounding box center [476, 372] width 10 height 10
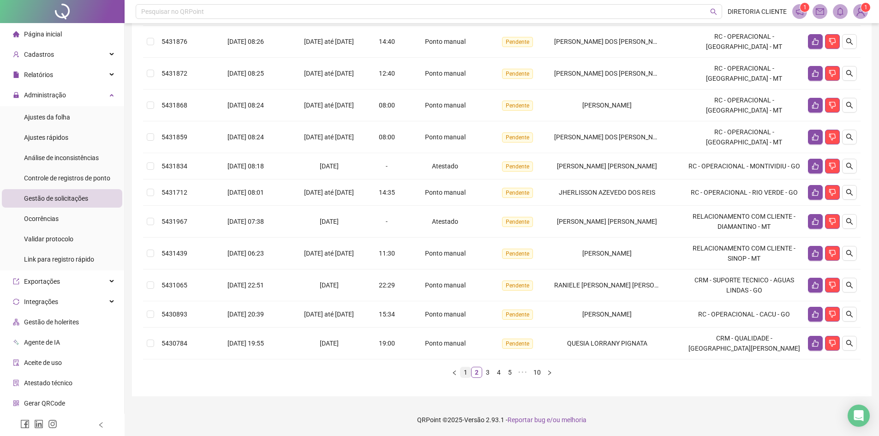
click at [466, 377] on link "1" at bounding box center [465, 372] width 10 height 10
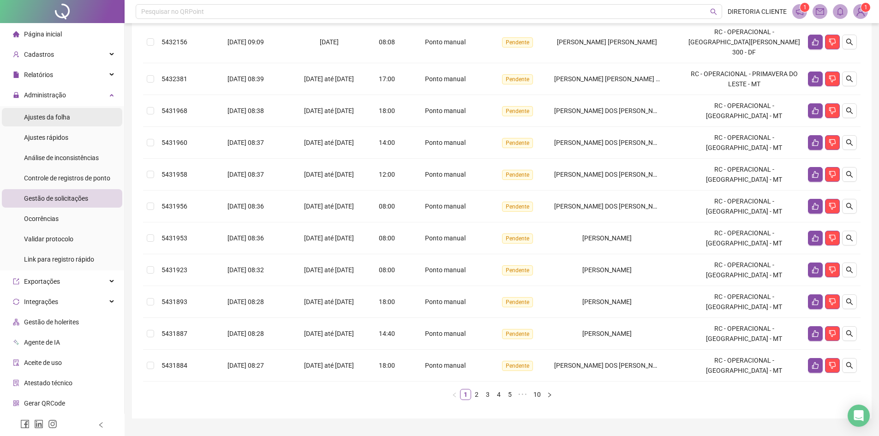
click at [37, 113] on span "Ajustes da folha" at bounding box center [47, 116] width 46 height 7
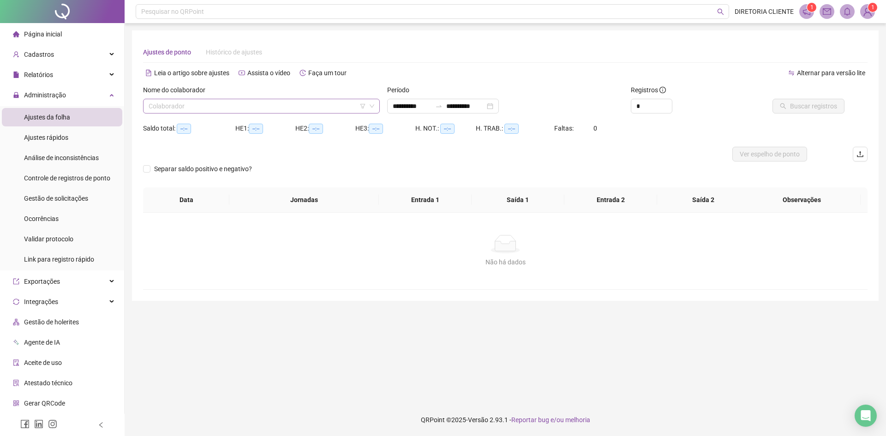
type input "**********"
click at [233, 113] on div "Nome do colaborador Colaborador" at bounding box center [261, 103] width 244 height 36
click at [235, 106] on input "search" at bounding box center [257, 106] width 217 height 14
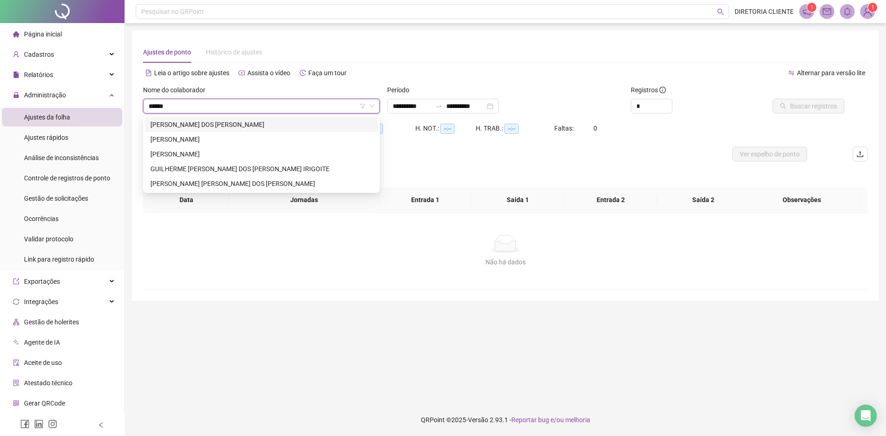
type input "*******"
click at [234, 129] on div "[PERSON_NAME] DOS [PERSON_NAME]" at bounding box center [261, 124] width 222 height 10
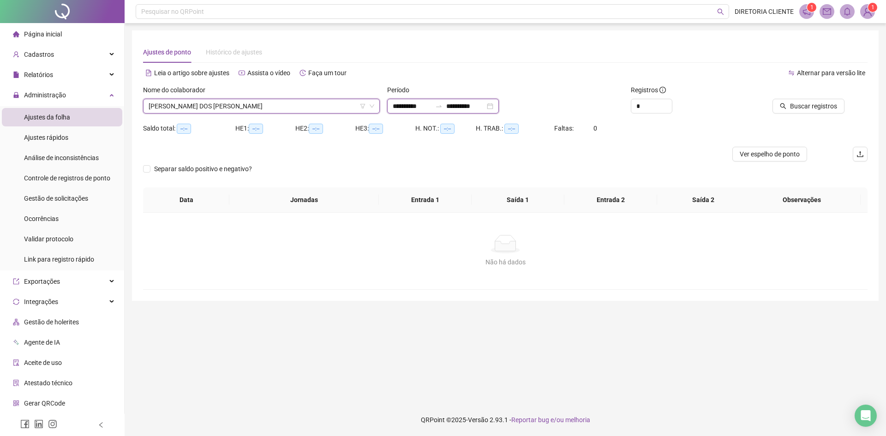
click at [405, 111] on input "**********" at bounding box center [412, 106] width 39 height 10
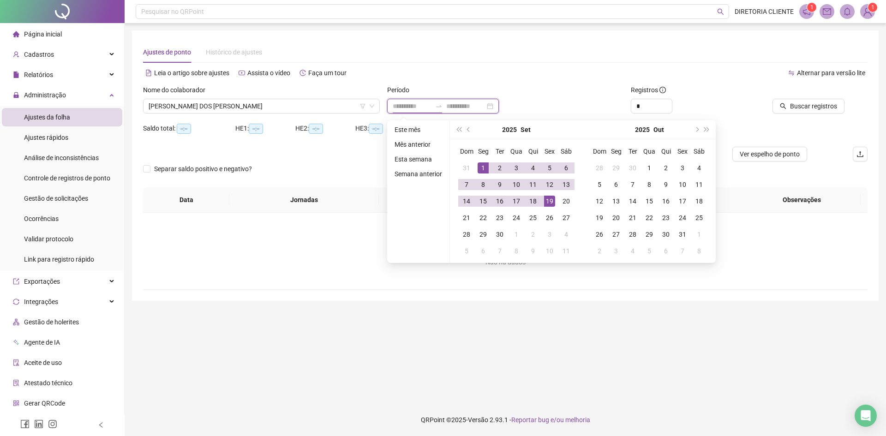
type input "**********"
click at [467, 128] on span "prev-year" at bounding box center [469, 129] width 5 height 5
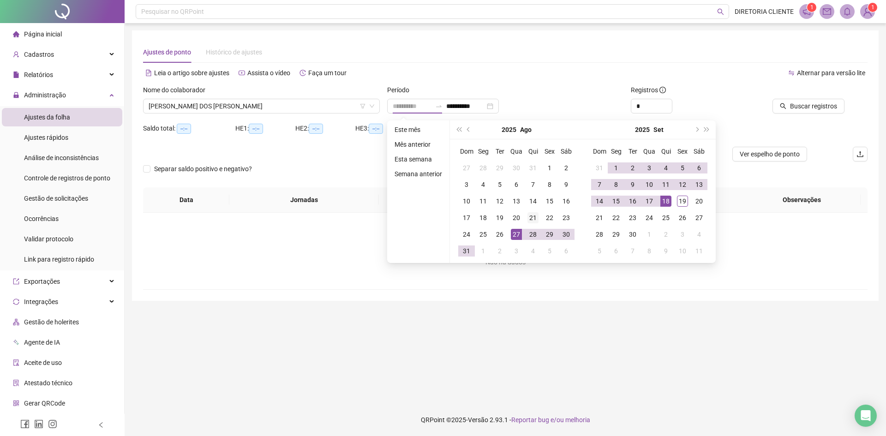
type input "**********"
click at [533, 218] on div "21" at bounding box center [532, 217] width 11 height 11
type input "**********"
click at [665, 203] on div "18" at bounding box center [665, 201] width 11 height 11
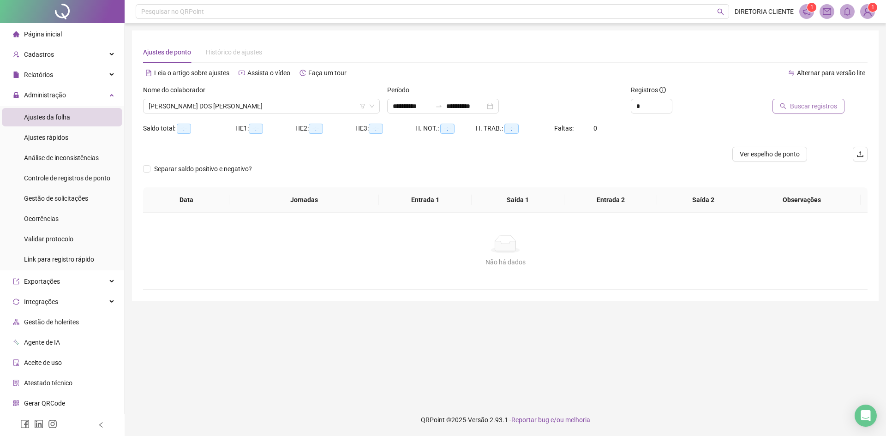
click at [795, 106] on span "Buscar registros" at bounding box center [813, 106] width 47 height 10
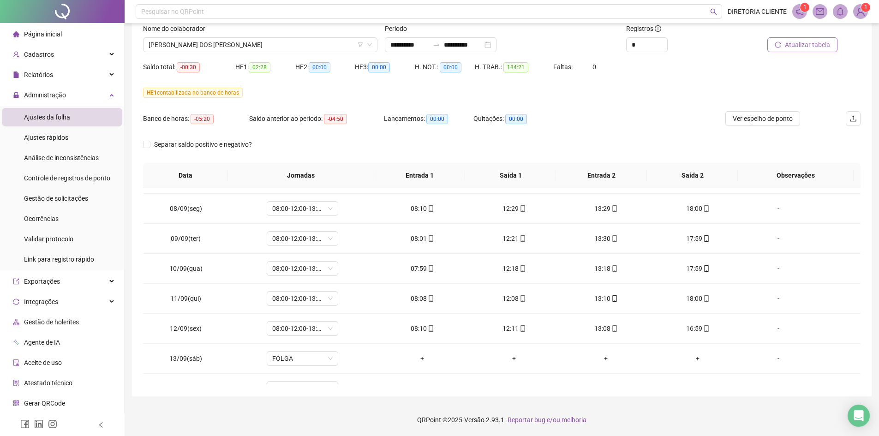
scroll to position [488, 0]
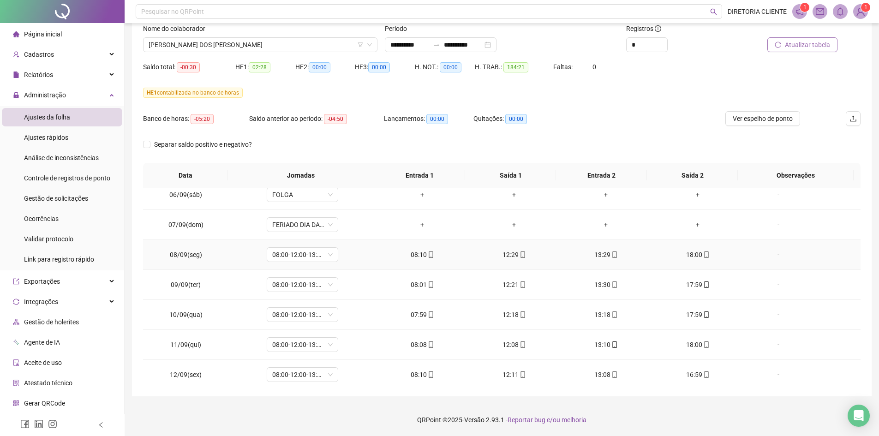
click at [429, 254] on icon "mobile" at bounding box center [431, 254] width 4 height 6
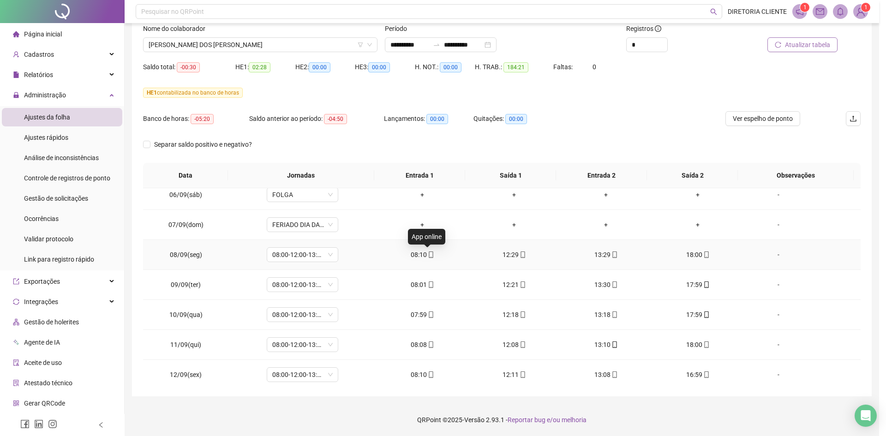
type input "**********"
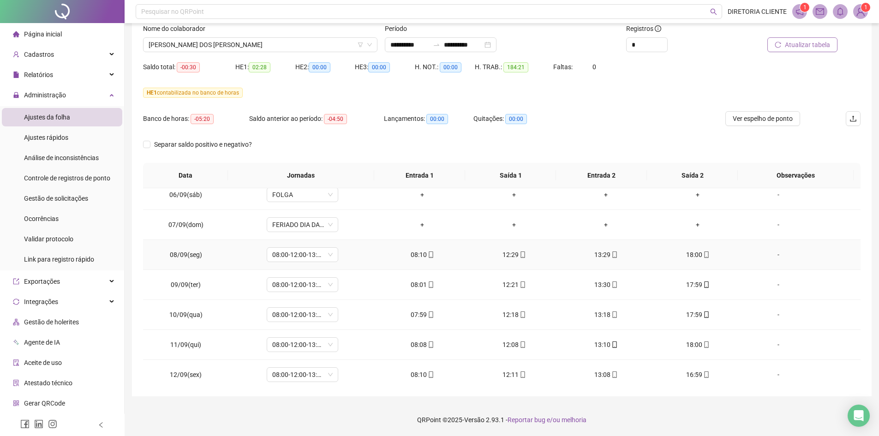
scroll to position [673, 0]
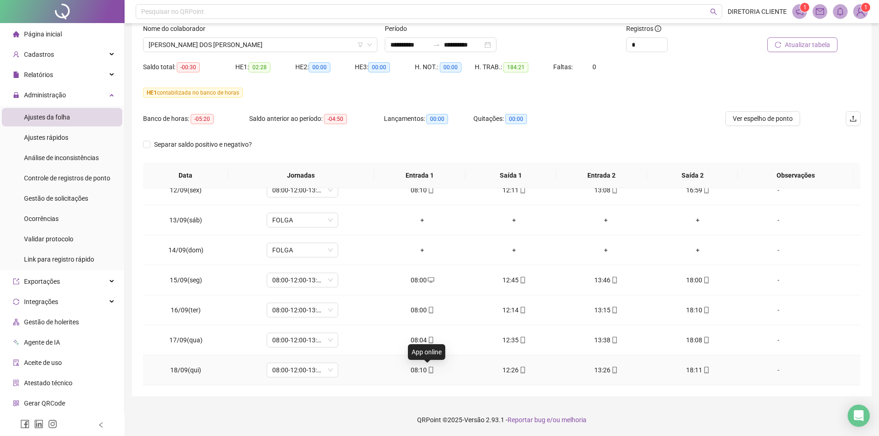
click at [429, 367] on icon "mobile" at bounding box center [431, 370] width 4 height 6
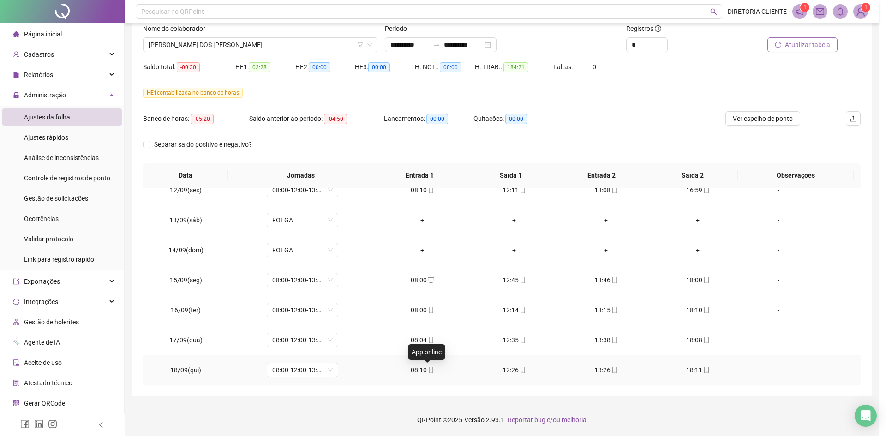
type input "**********"
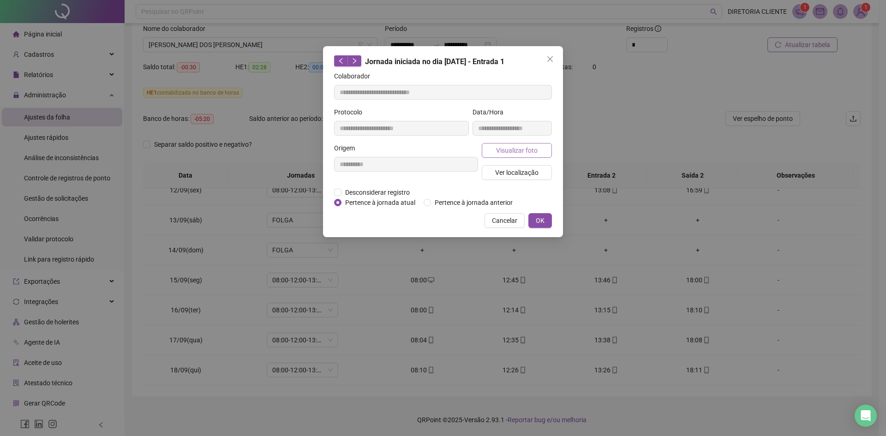
click at [520, 146] on span "Visualizar foto" at bounding box center [517, 150] width 42 height 10
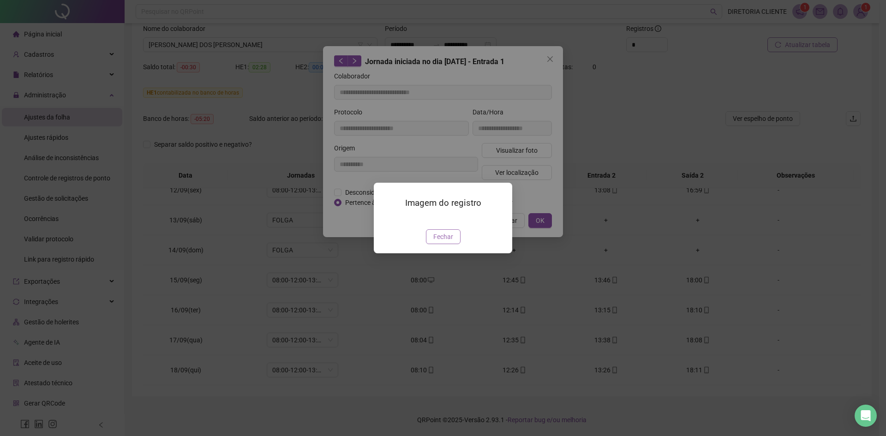
click at [454, 244] on button "Fechar" at bounding box center [443, 236] width 35 height 15
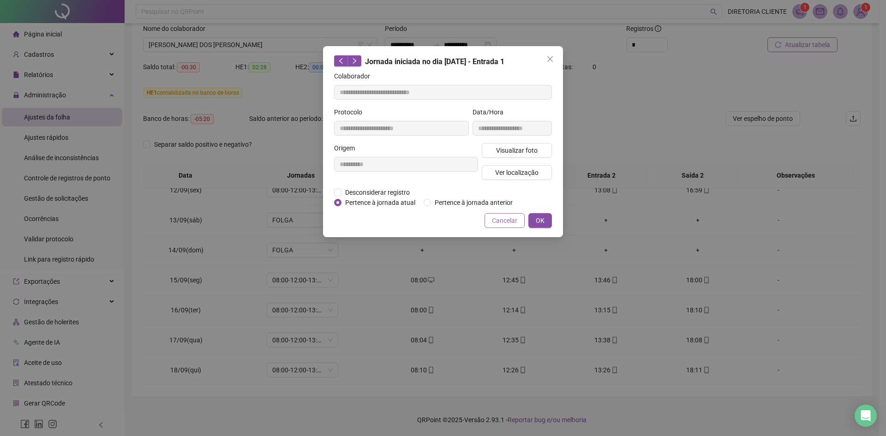
click at [496, 219] on span "Cancelar" at bounding box center [504, 220] width 25 height 10
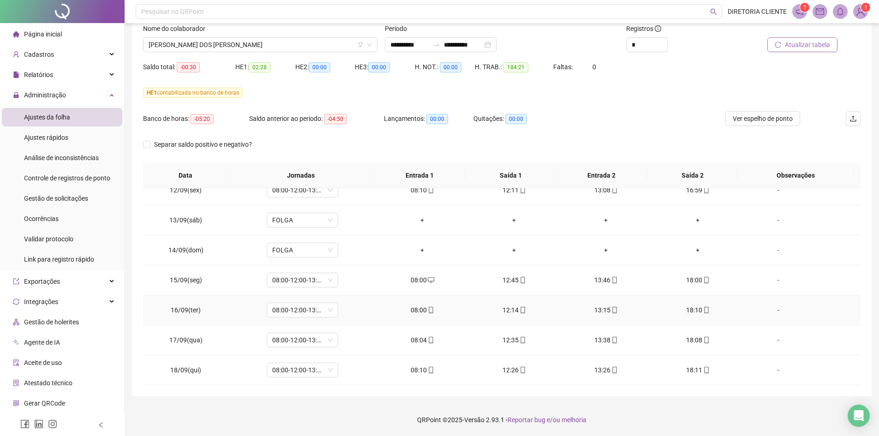
click at [430, 307] on icon "mobile" at bounding box center [431, 310] width 6 height 6
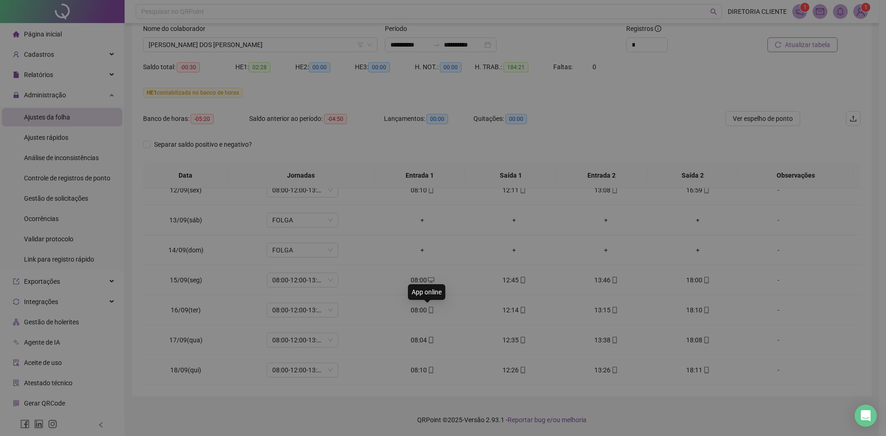
type input "**********"
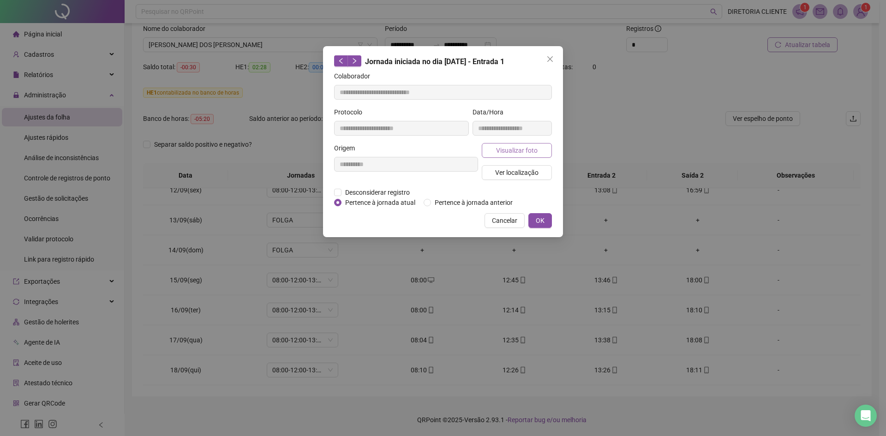
click at [521, 153] on span "Visualizar foto" at bounding box center [517, 150] width 42 height 10
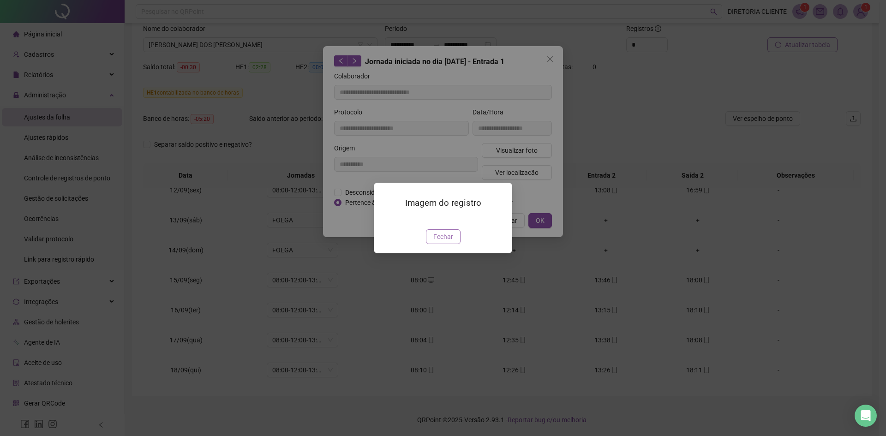
click at [436, 242] on span "Fechar" at bounding box center [443, 237] width 20 height 10
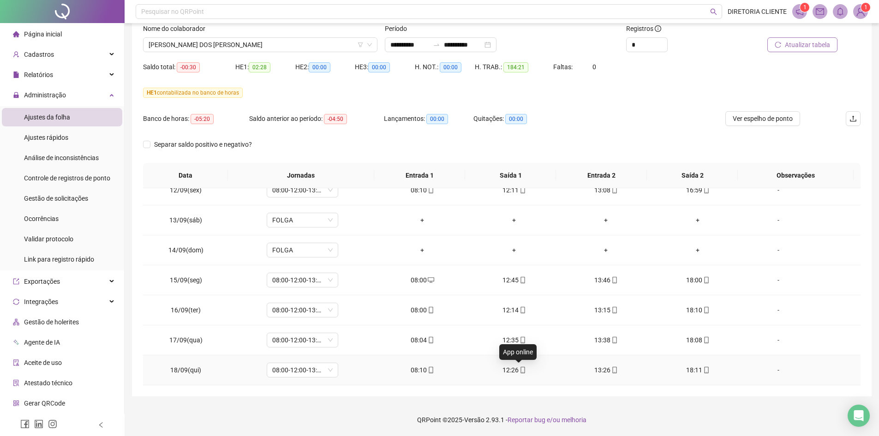
click at [519, 369] on icon "mobile" at bounding box center [522, 370] width 6 height 6
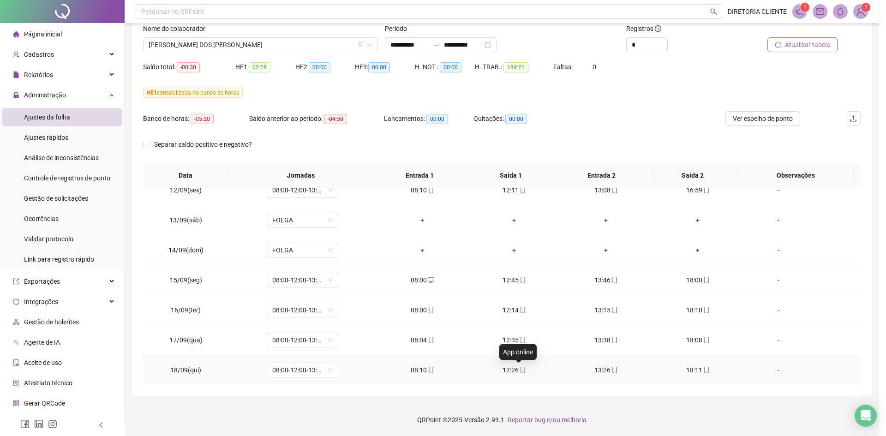
type input "**********"
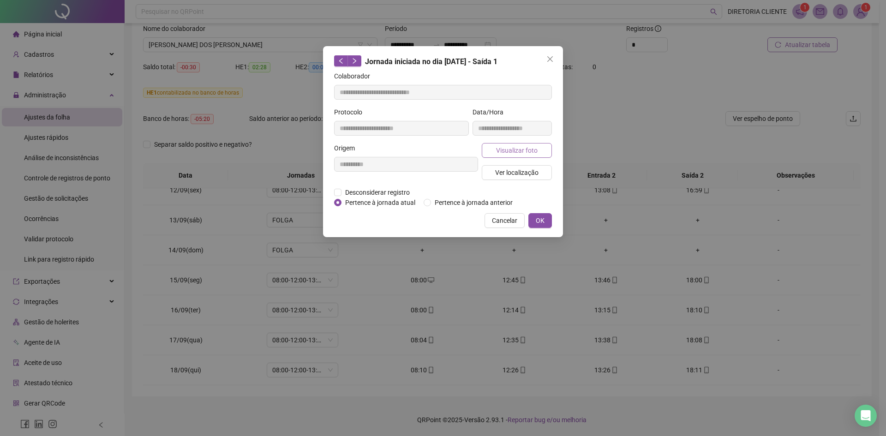
click at [518, 153] on span "Visualizar foto" at bounding box center [517, 150] width 42 height 10
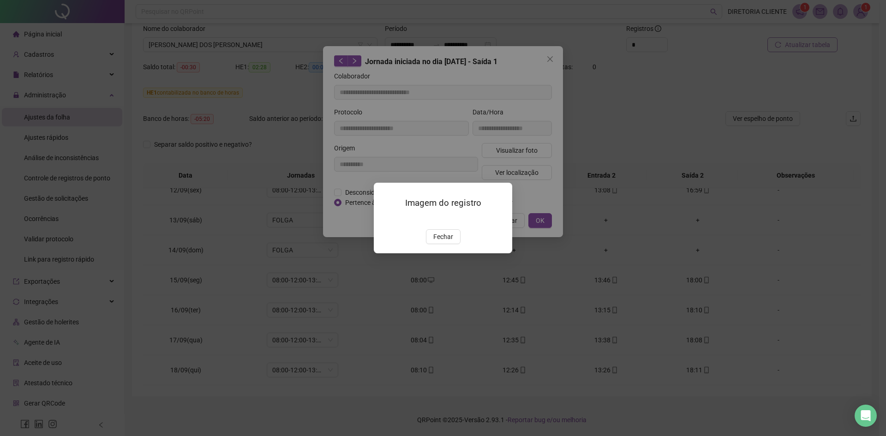
click at [443, 253] on div "Imagem do registro Fechar" at bounding box center [443, 218] width 138 height 71
click at [447, 242] on span "Fechar" at bounding box center [443, 237] width 20 height 10
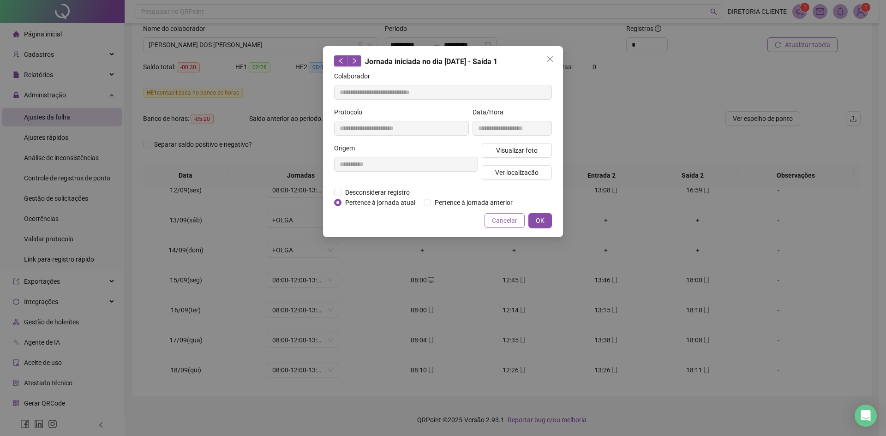
click at [489, 218] on button "Cancelar" at bounding box center [504, 220] width 40 height 15
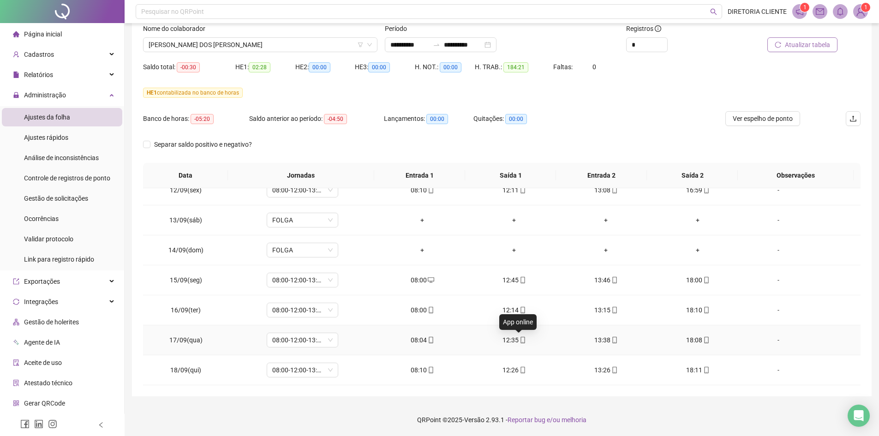
click at [519, 340] on icon "mobile" at bounding box center [522, 340] width 6 height 6
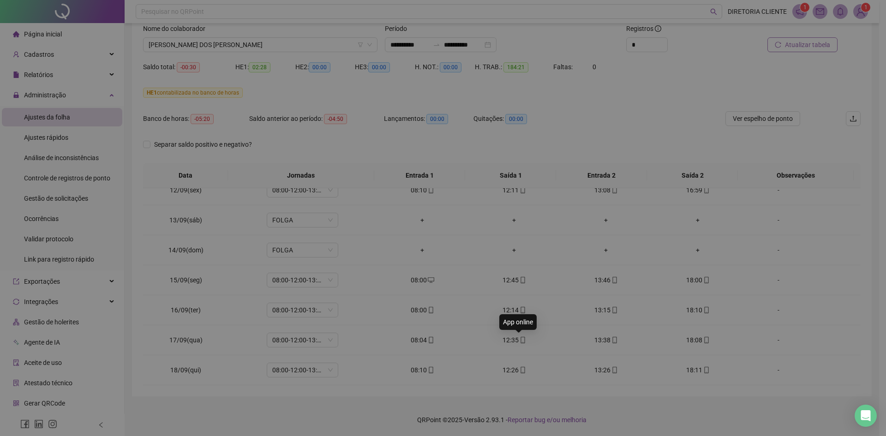
type input "**********"
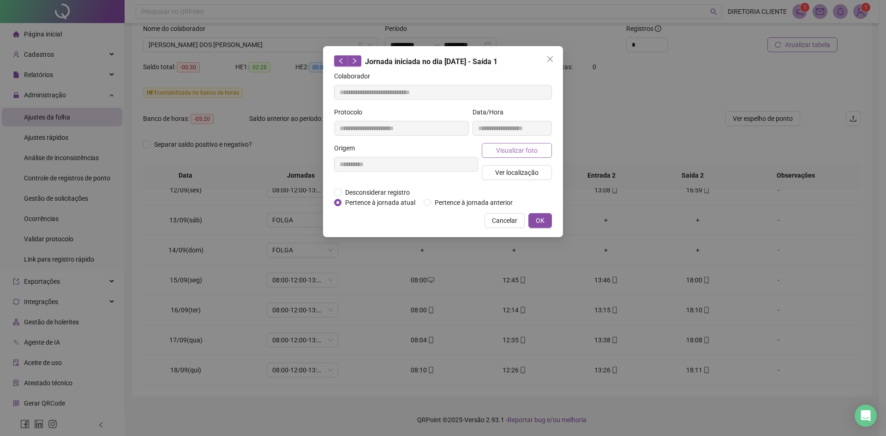
click at [525, 148] on span "Visualizar foto" at bounding box center [517, 150] width 42 height 10
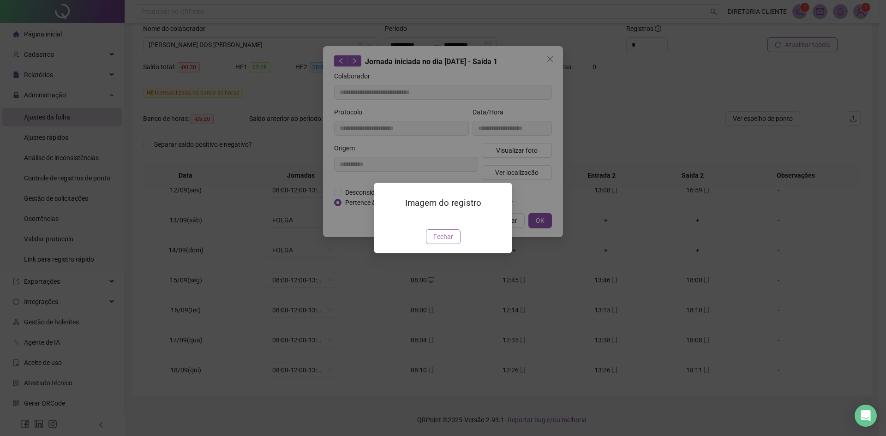
click at [447, 242] on span "Fechar" at bounding box center [443, 237] width 20 height 10
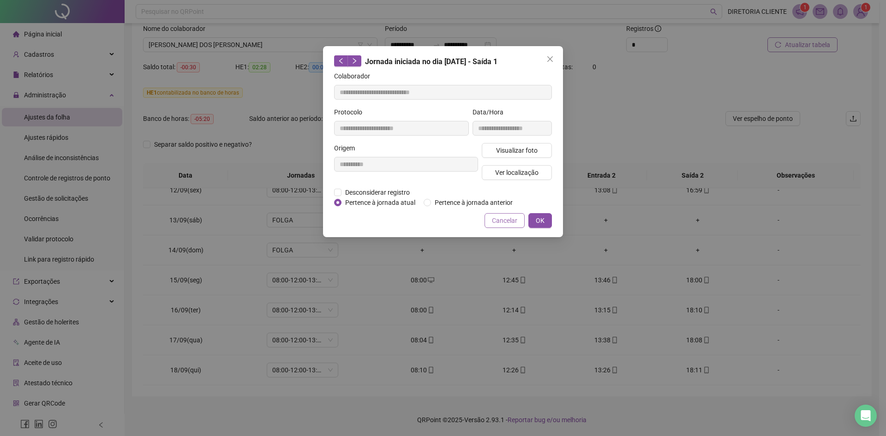
click at [500, 219] on span "Cancelar" at bounding box center [504, 220] width 25 height 10
